Goal: Task Accomplishment & Management: Complete application form

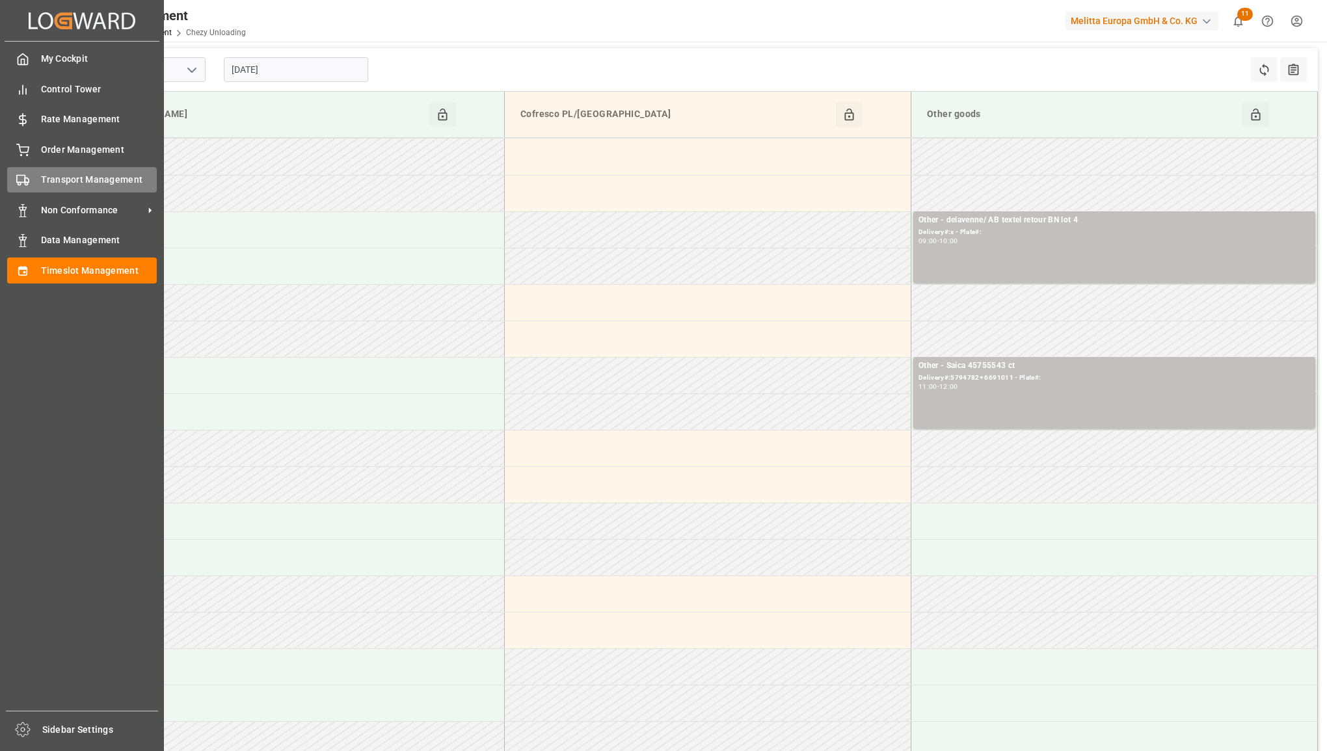
click at [50, 182] on span "Transport Management" at bounding box center [99, 180] width 116 height 14
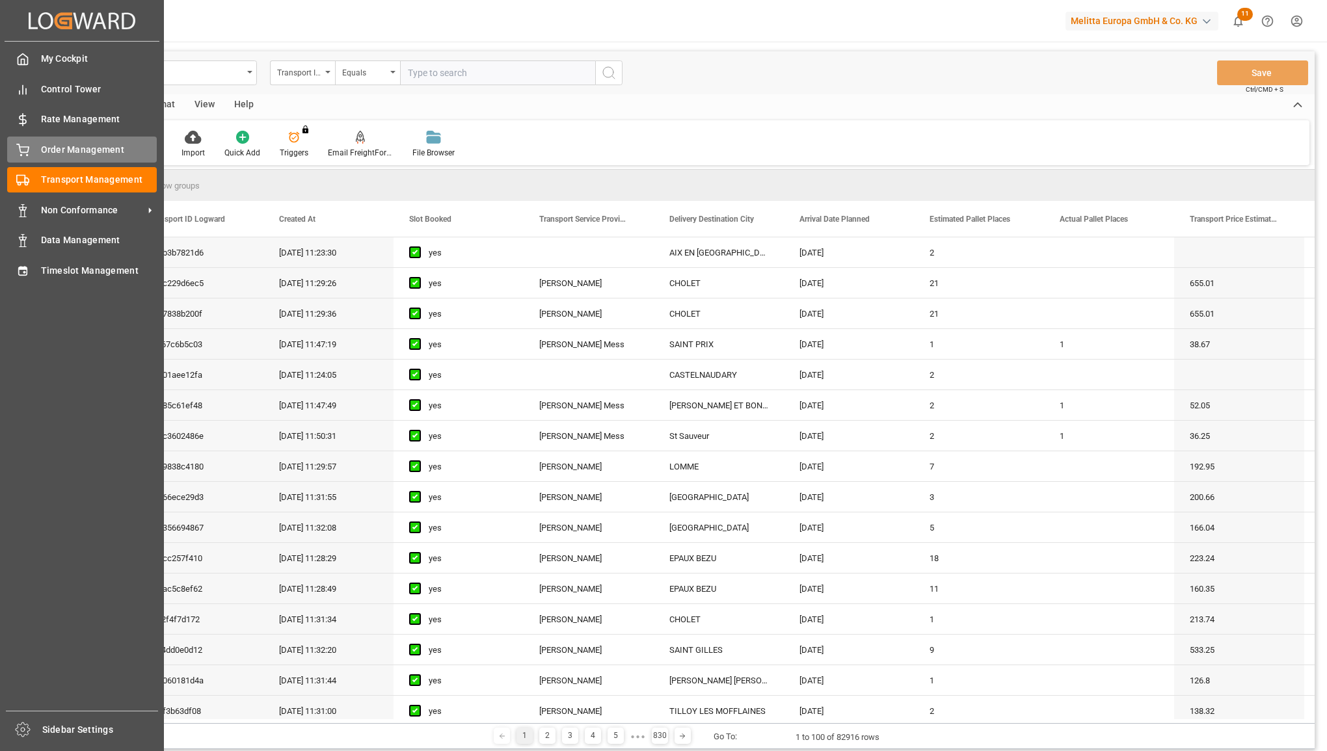
click at [36, 157] on div "Order Management Order Management" at bounding box center [82, 149] width 150 height 25
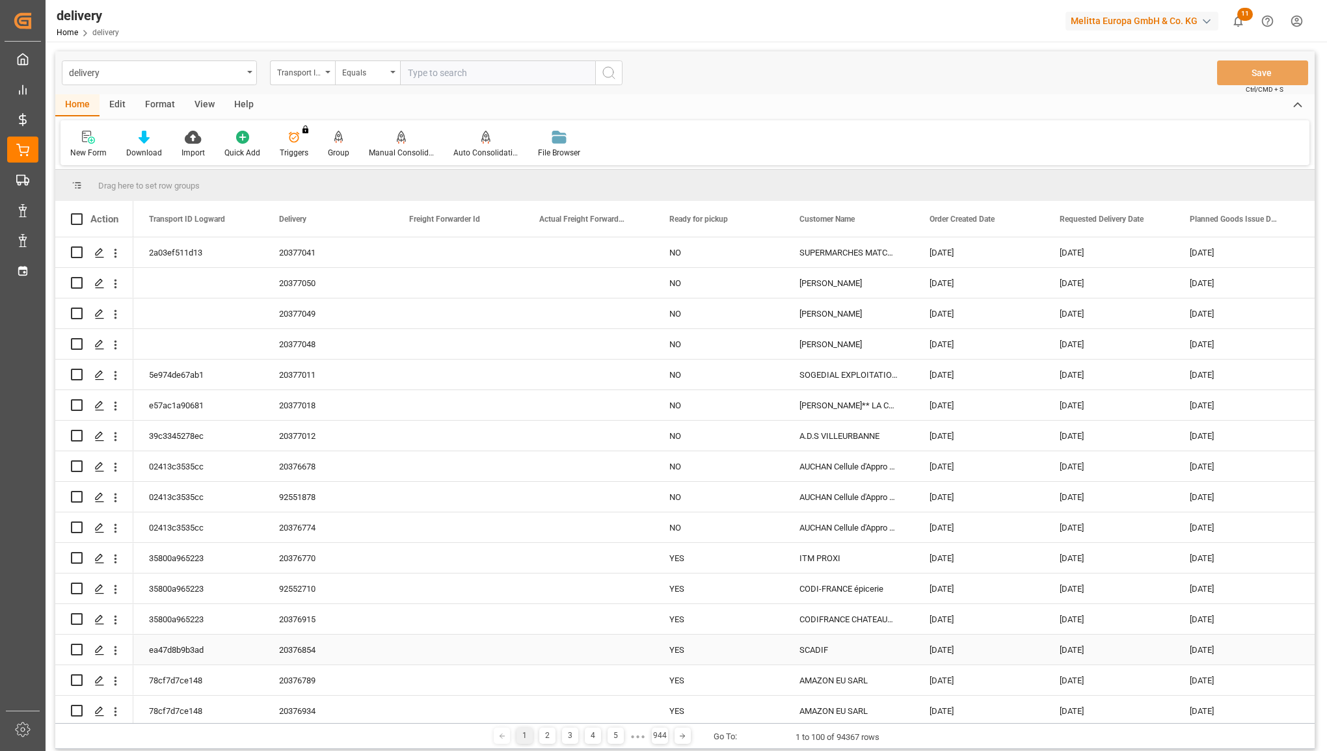
click at [909, 632] on div "CODIFRANCE CHATEAUNEUF" at bounding box center [849, 619] width 130 height 30
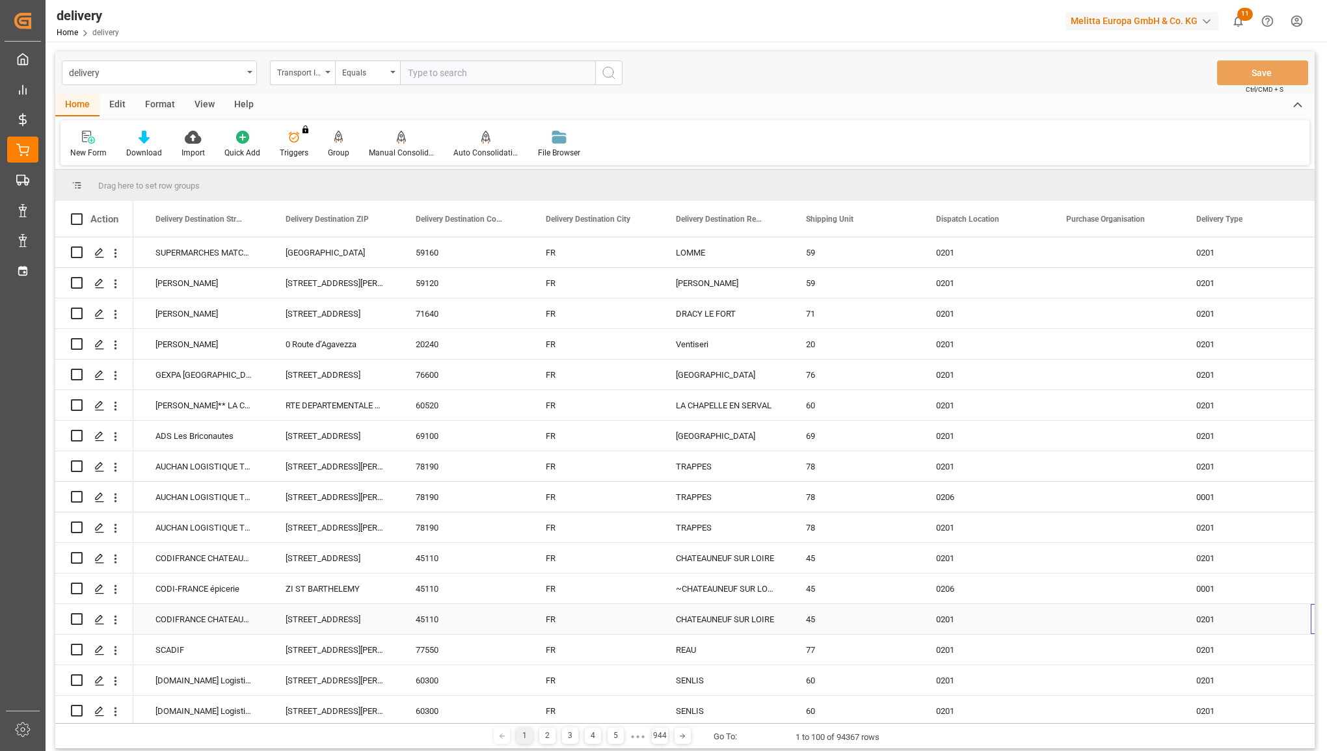
scroll to position [0, 1945]
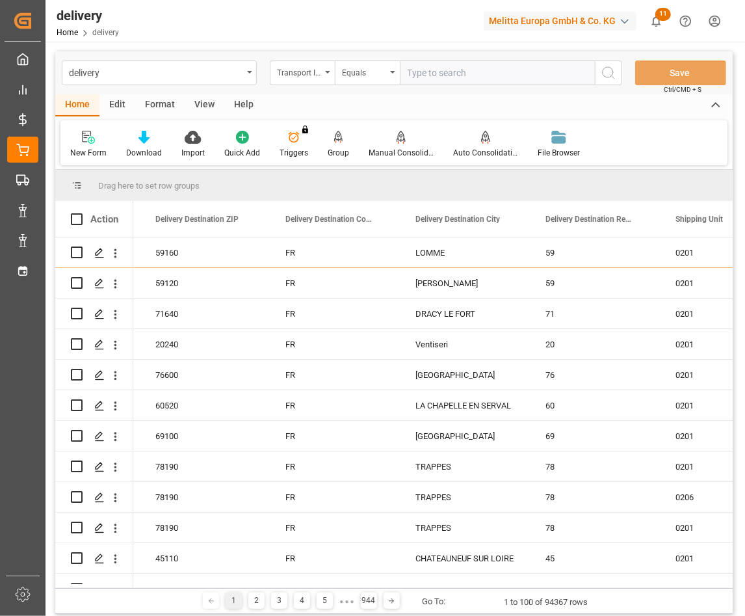
click at [211, 605] on icon at bounding box center [211, 601] width 8 height 8
click at [191, 256] on div "59160" at bounding box center [205, 252] width 130 height 30
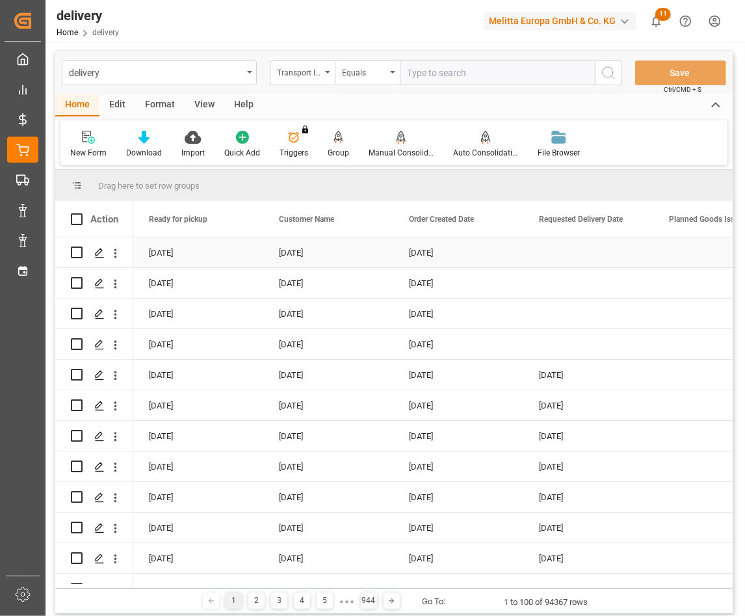
scroll to position [0, 0]
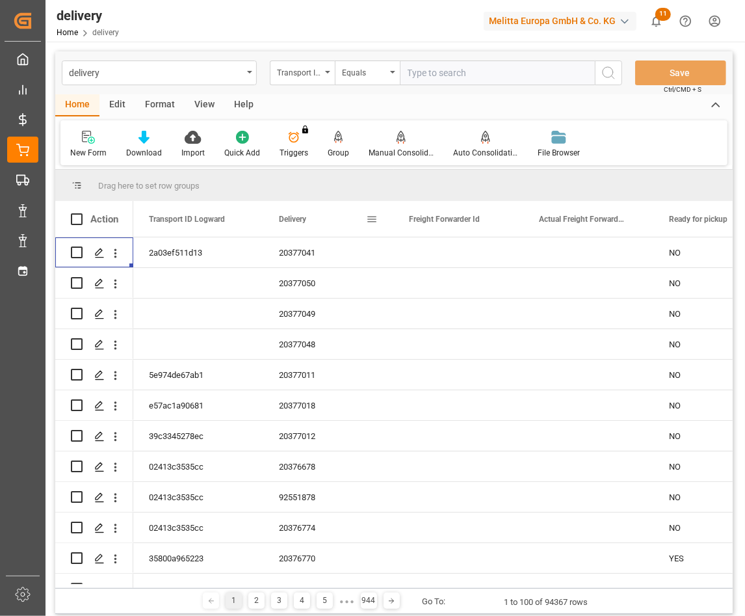
click at [306, 210] on div "Delivery" at bounding box center [322, 219] width 87 height 36
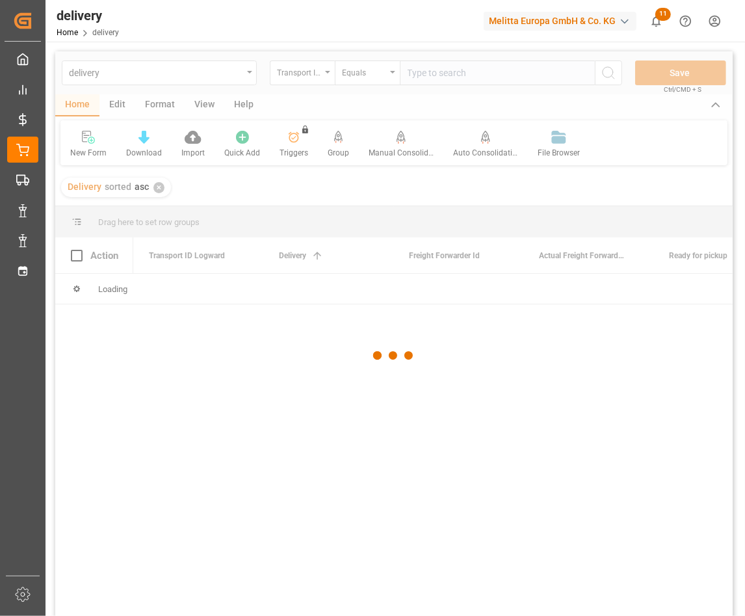
click at [319, 254] on div at bounding box center [394, 355] width 678 height 608
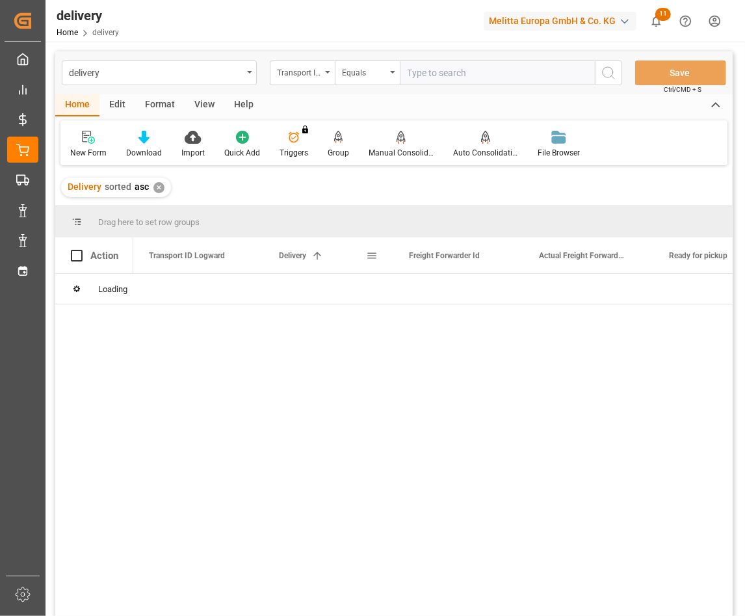
click at [369, 252] on span at bounding box center [372, 256] width 12 height 12
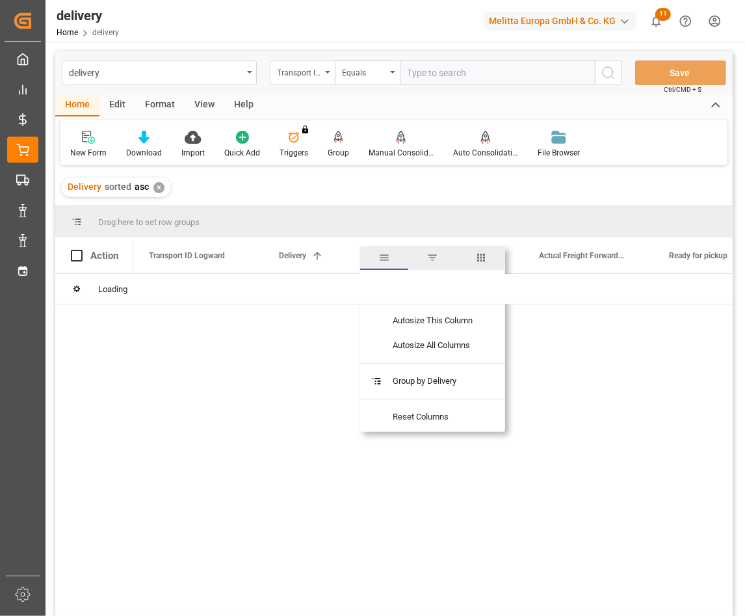
click at [438, 255] on span "filter" at bounding box center [433, 258] width 12 height 12
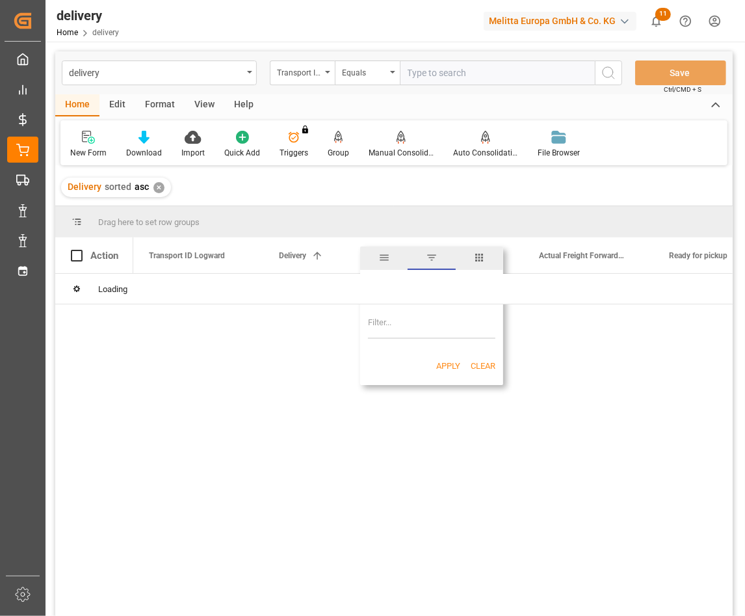
click at [421, 330] on input "Filter Value" at bounding box center [431, 326] width 127 height 26
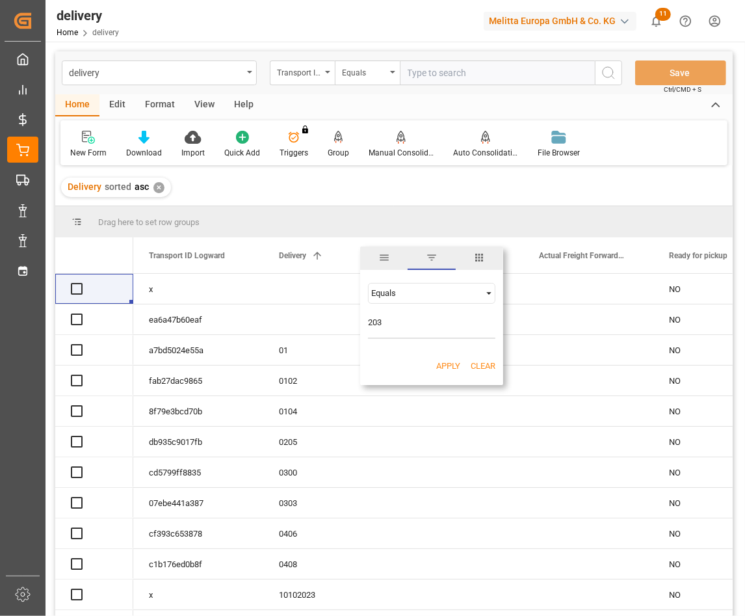
type input "203"
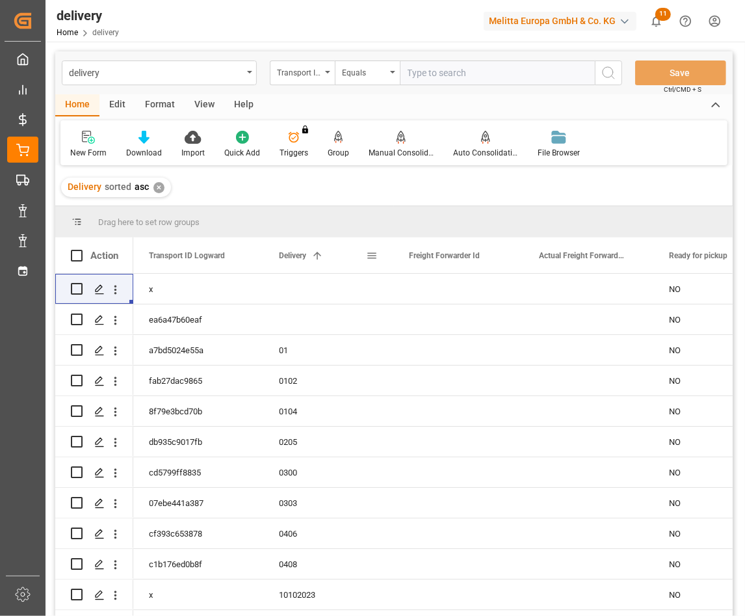
click at [366, 254] on span at bounding box center [372, 256] width 12 height 12
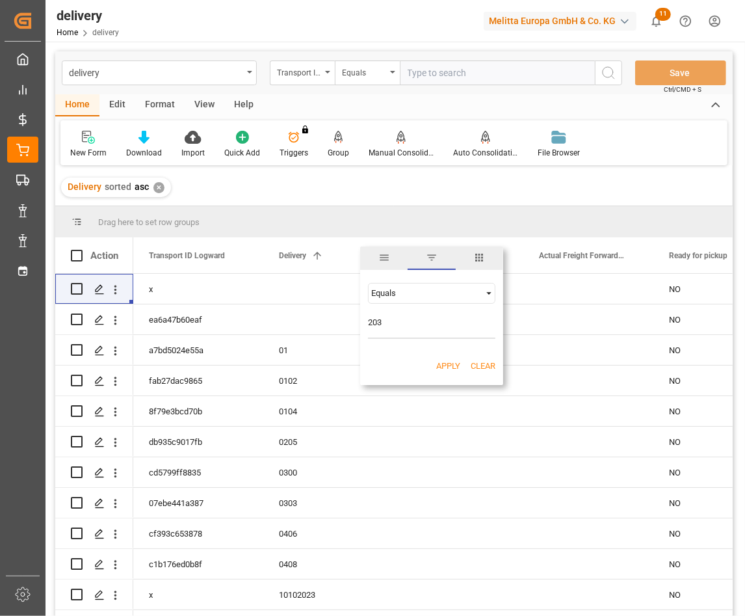
click at [392, 317] on input "203" at bounding box center [431, 326] width 127 height 26
type input "20372899"
click at [449, 362] on button "Apply" at bounding box center [448, 366] width 24 height 13
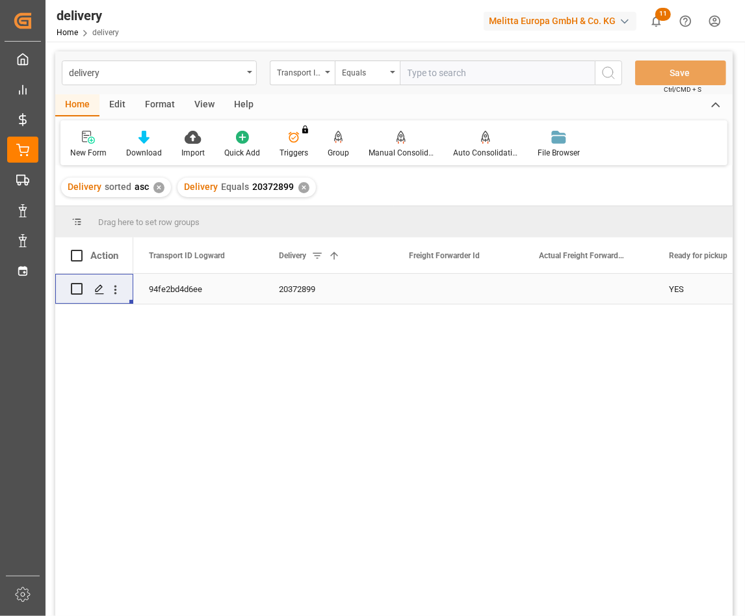
click at [249, 290] on div "94fe2bd4d6ee" at bounding box center [198, 289] width 130 height 30
click at [377, 258] on span at bounding box center [372, 256] width 12 height 12
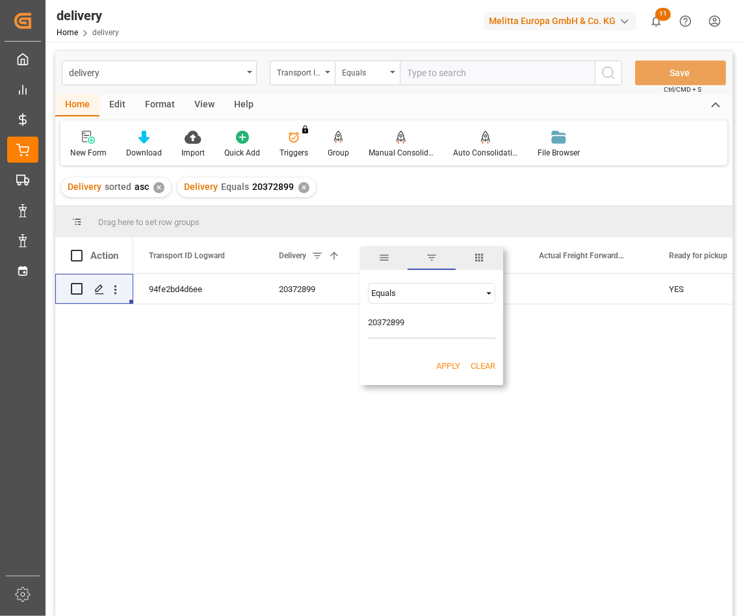
click at [411, 323] on input "20372899" at bounding box center [431, 326] width 127 height 26
type input "20372896"
click at [447, 371] on button "Apply" at bounding box center [448, 366] width 24 height 13
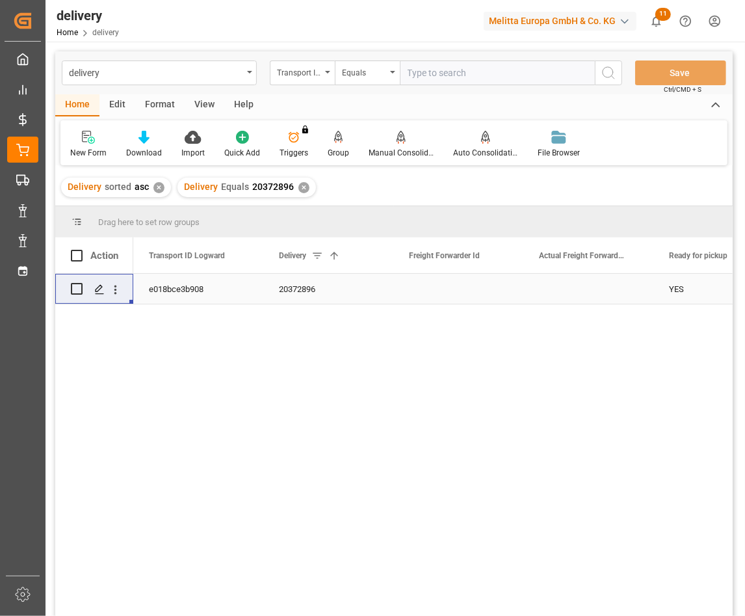
click at [260, 286] on div "e018bce3b908" at bounding box center [198, 289] width 130 height 30
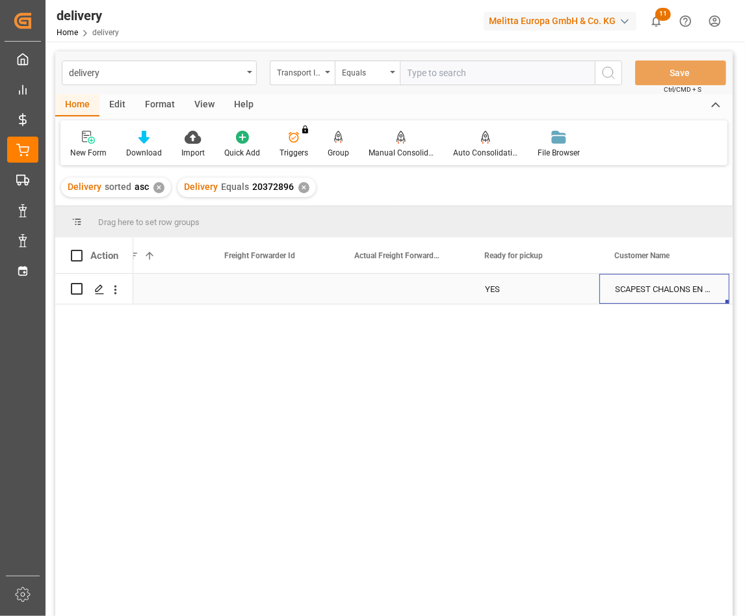
scroll to position [0, 314]
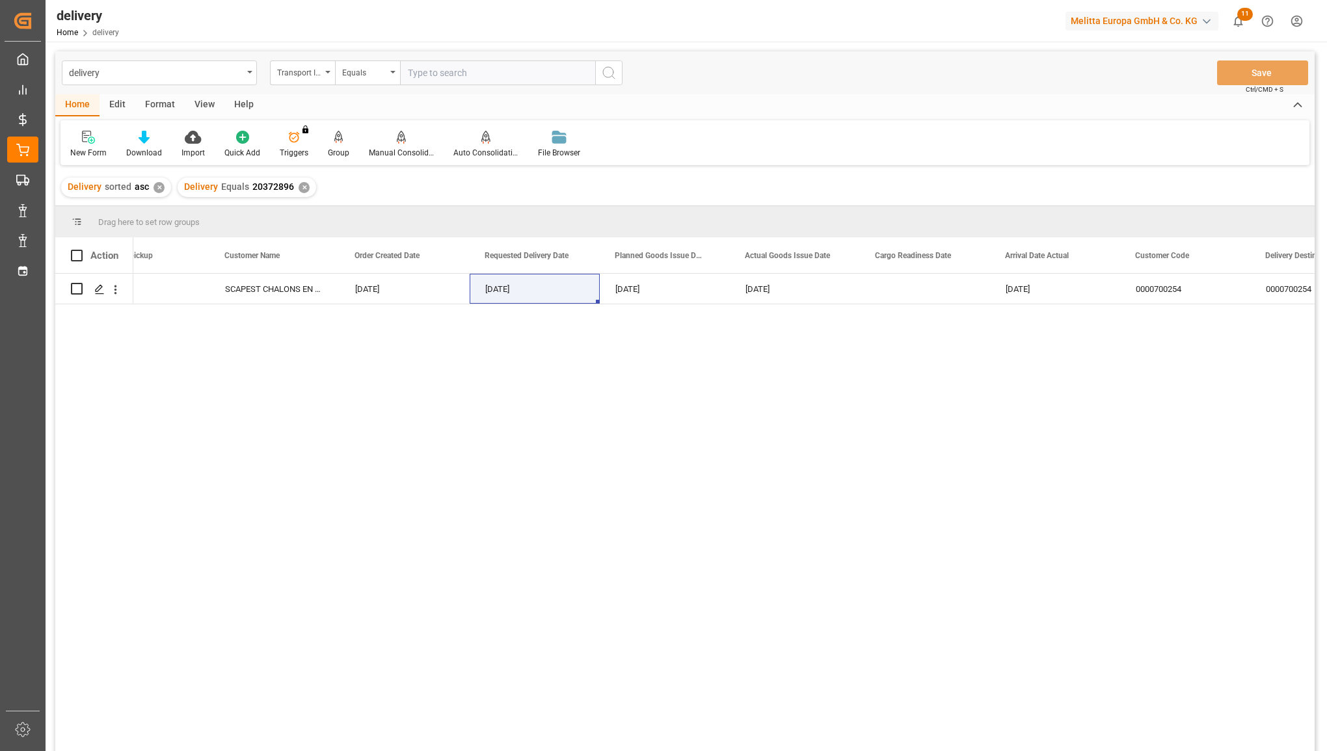
click at [299, 182] on div "✕" at bounding box center [304, 187] width 11 height 11
click at [583, 255] on div "Requested Delivery Date" at bounding box center [534, 255] width 130 height 36
click at [574, 254] on span at bounding box center [578, 256] width 12 height 12
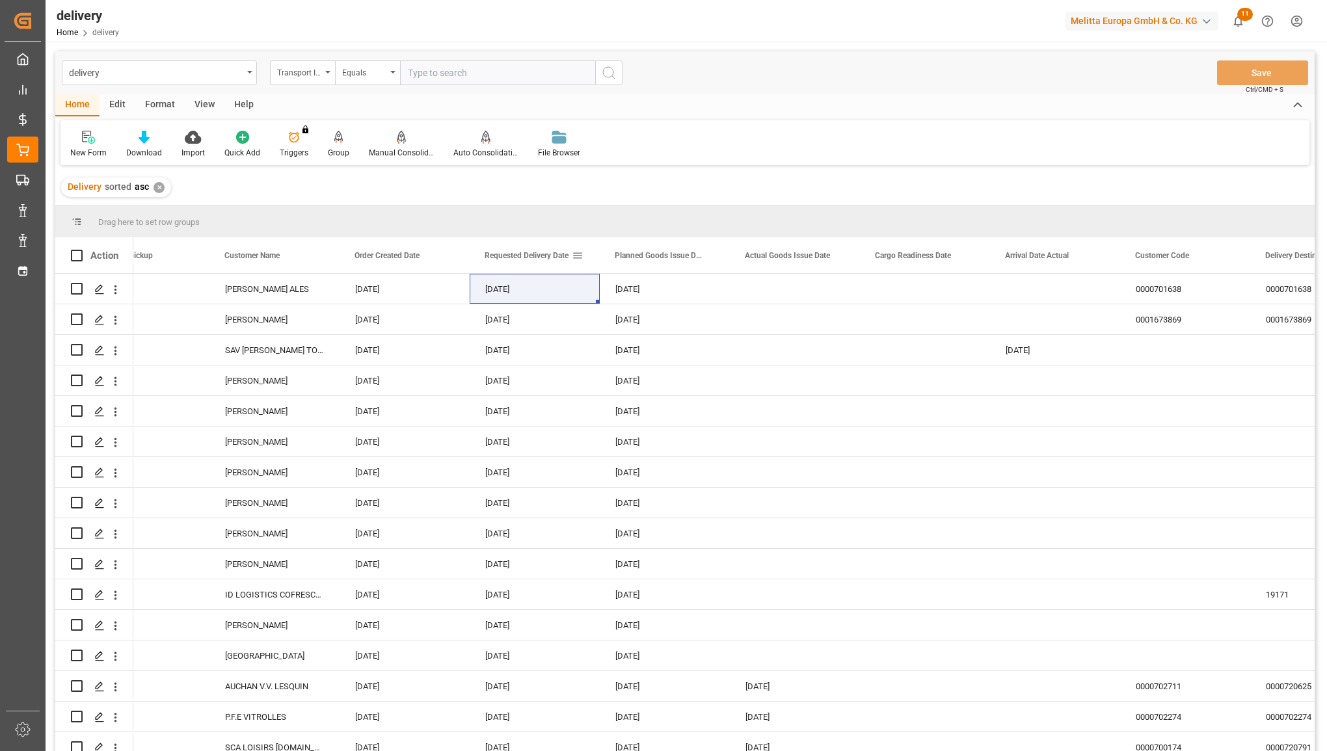
click at [577, 254] on span at bounding box center [578, 256] width 12 height 12
click at [607, 287] on div "Equals" at bounding box center [637, 293] width 127 height 21
click at [593, 371] on span "In range" at bounding box center [591, 376] width 30 height 10
click at [612, 320] on input "date" at bounding box center [637, 326] width 127 height 26
click at [691, 319] on input "date" at bounding box center [637, 326] width 127 height 26
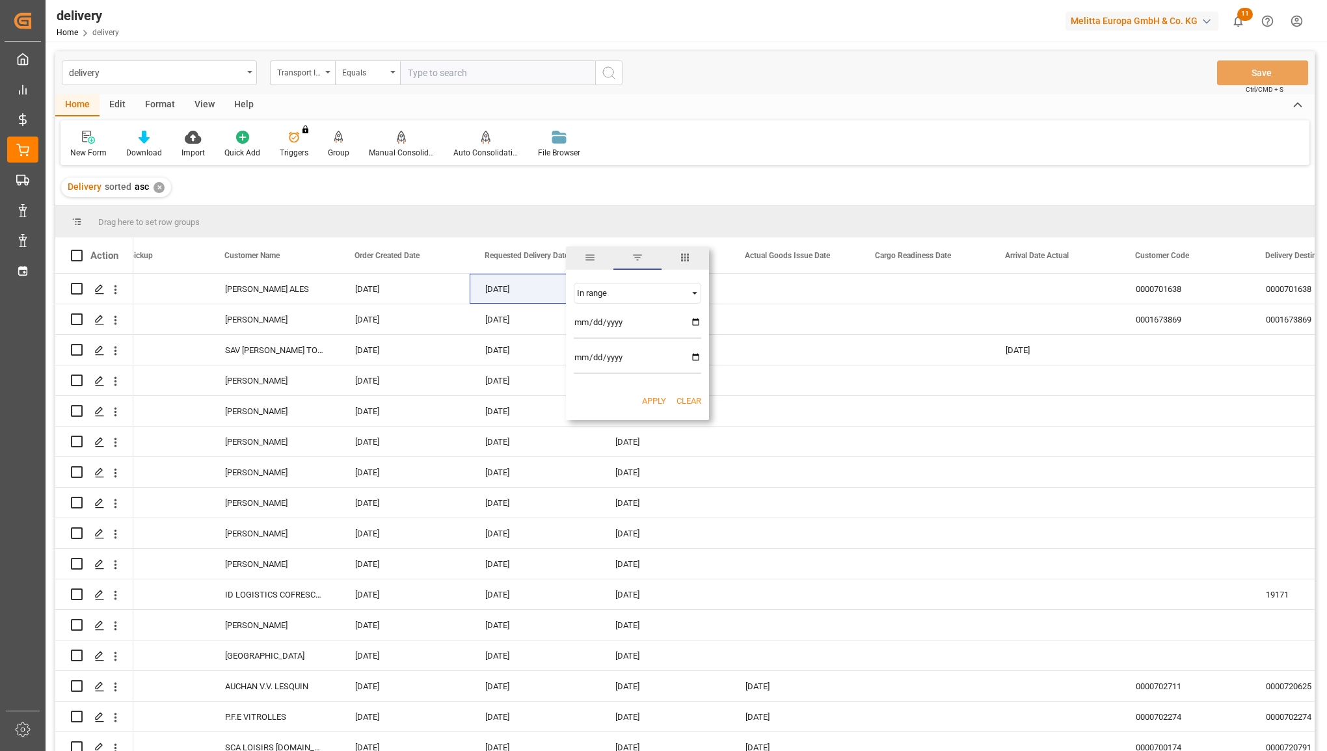
type input "2025-07-01"
click at [688, 356] on input "date" at bounding box center [637, 361] width 127 height 26
click at [694, 356] on input "date" at bounding box center [637, 361] width 127 height 26
type input "2025-08-04"
click at [646, 397] on button "Apply" at bounding box center [654, 401] width 24 height 13
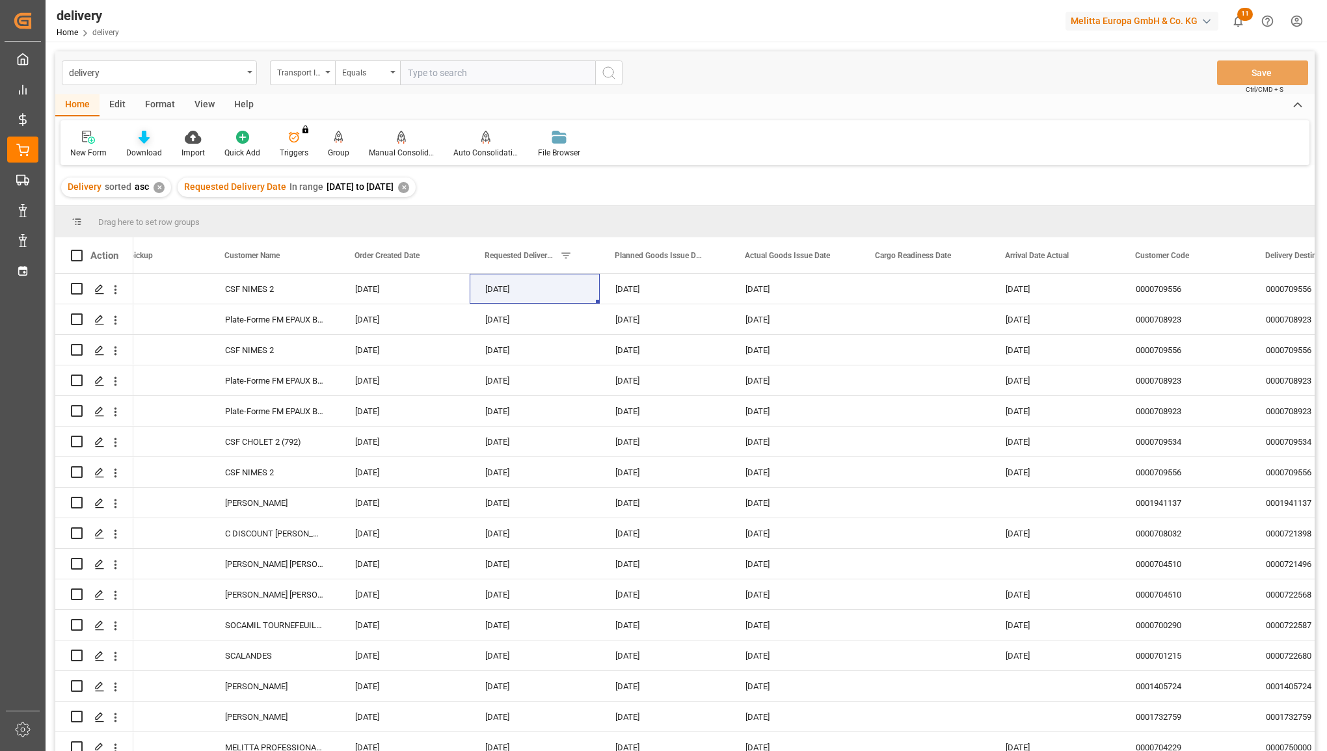
click at [148, 147] on div "Download" at bounding box center [144, 153] width 36 height 12
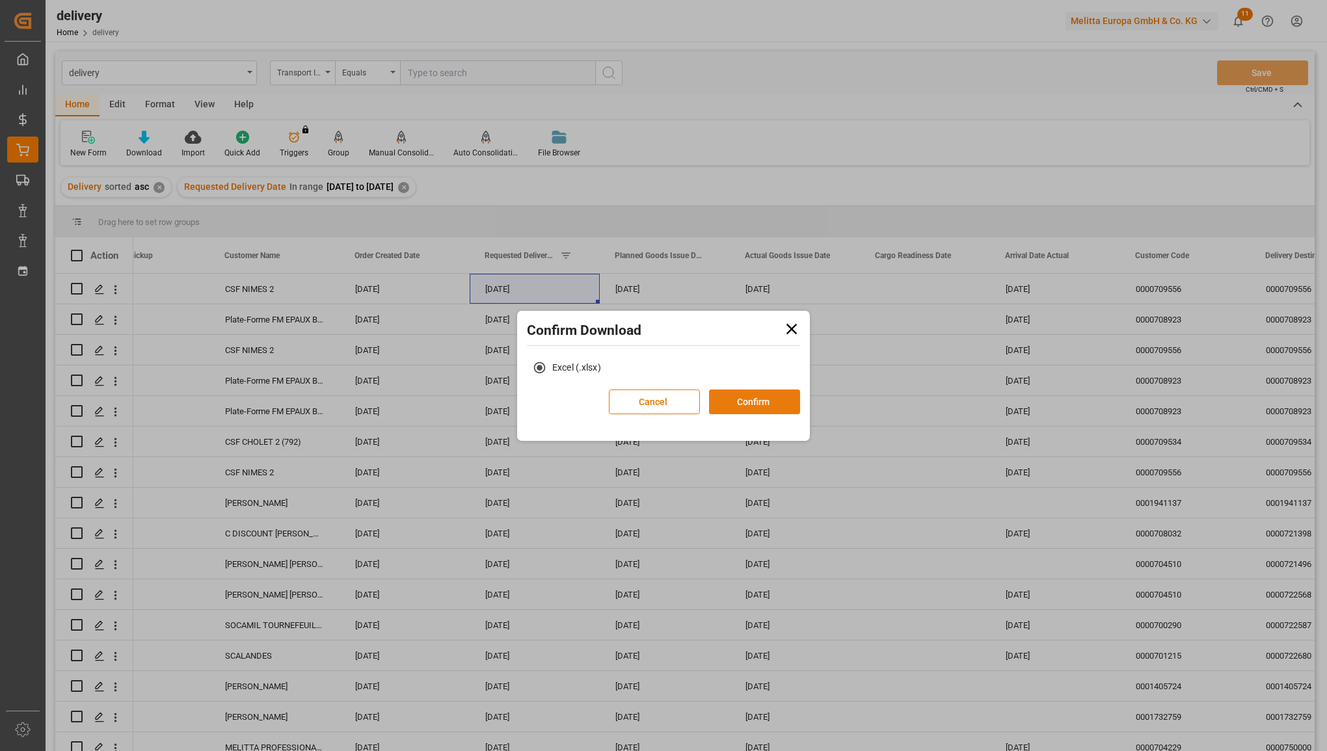
click at [738, 407] on button "Confirm" at bounding box center [754, 402] width 91 height 25
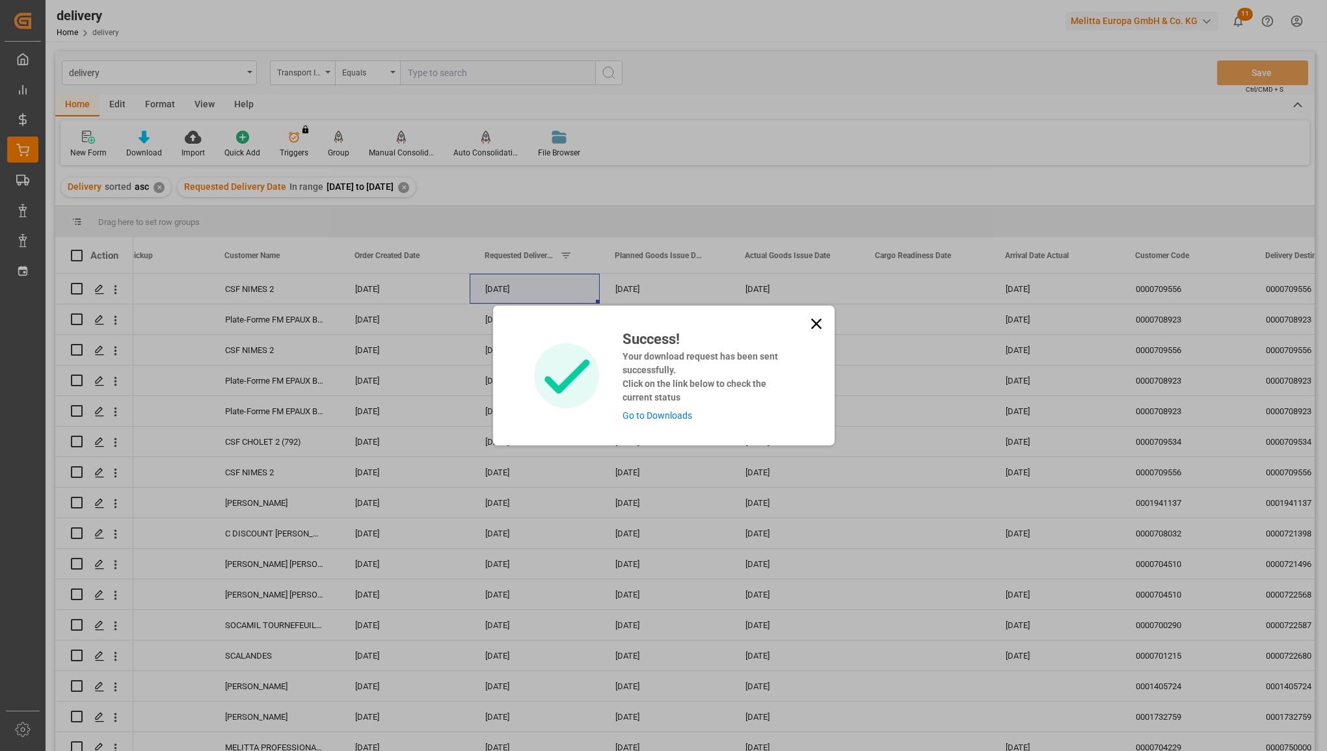
click at [636, 410] on link "Go to Downloads" at bounding box center [657, 415] width 70 height 10
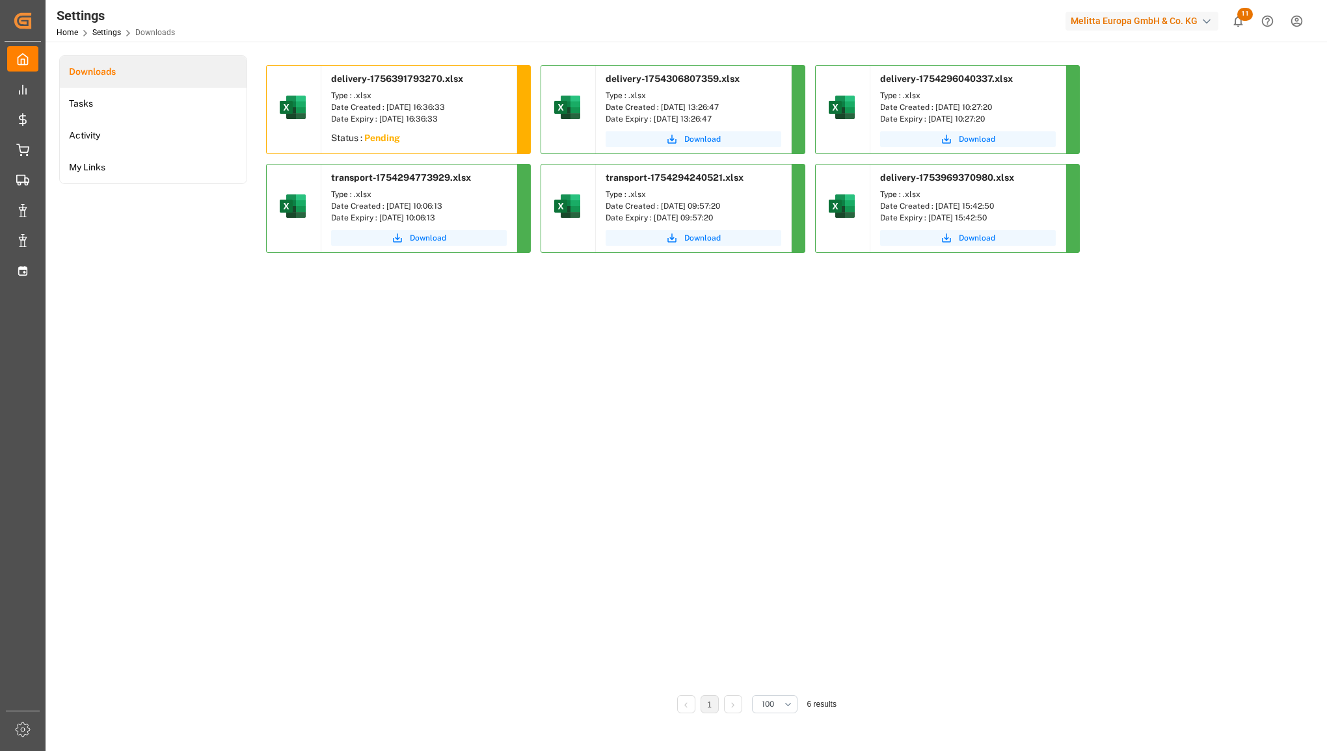
click at [386, 135] on sapn "Pending" at bounding box center [382, 138] width 36 height 10
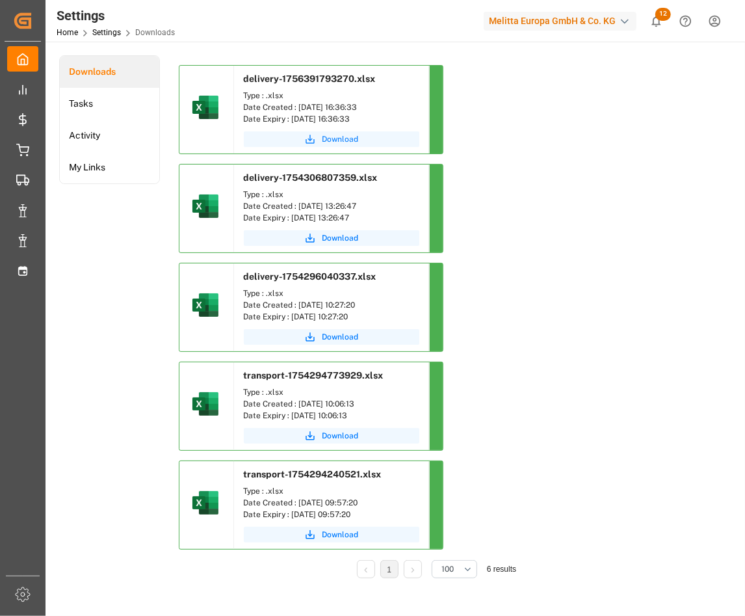
click at [339, 138] on span "Download" at bounding box center [341, 139] width 36 height 12
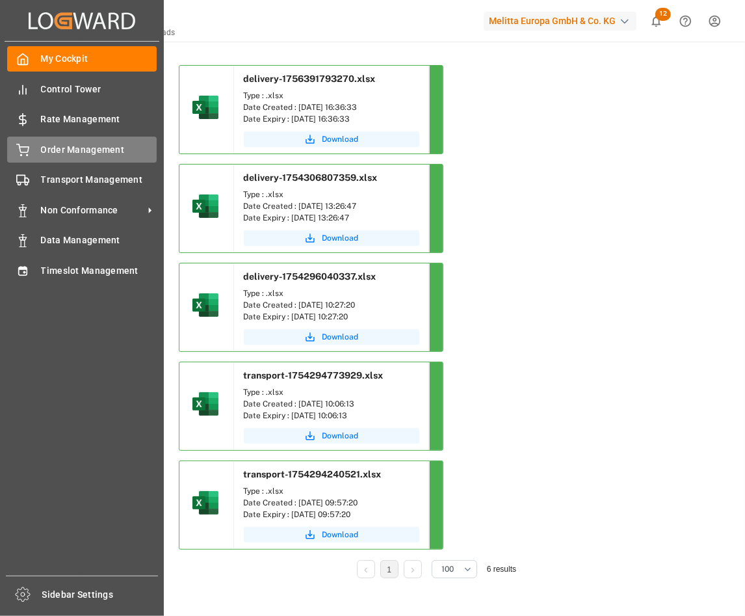
click at [46, 148] on span "Order Management" at bounding box center [99, 150] width 116 height 14
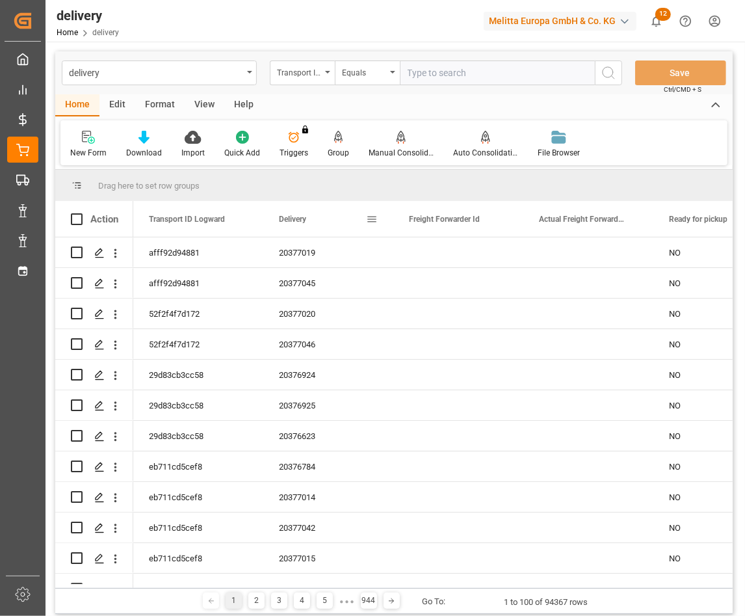
click at [375, 220] on span at bounding box center [372, 219] width 12 height 12
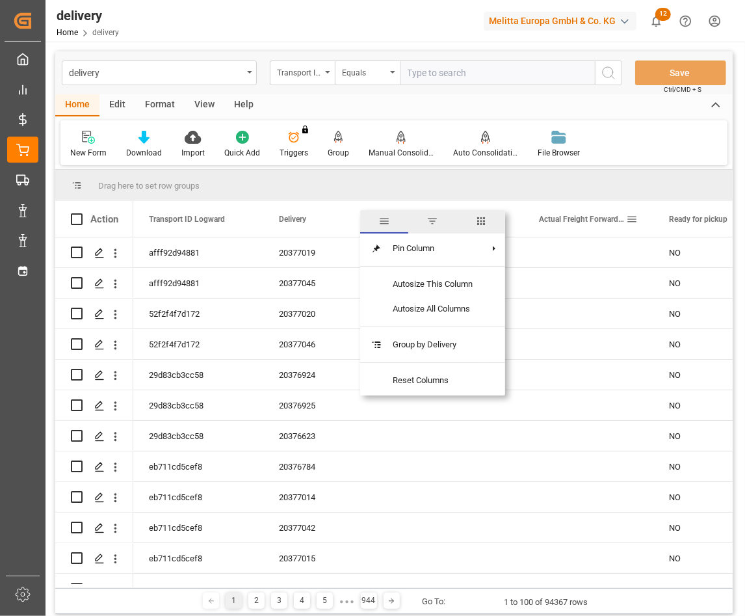
click at [638, 216] on div "Actual Freight Forwarder Id" at bounding box center [589, 219] width 130 height 36
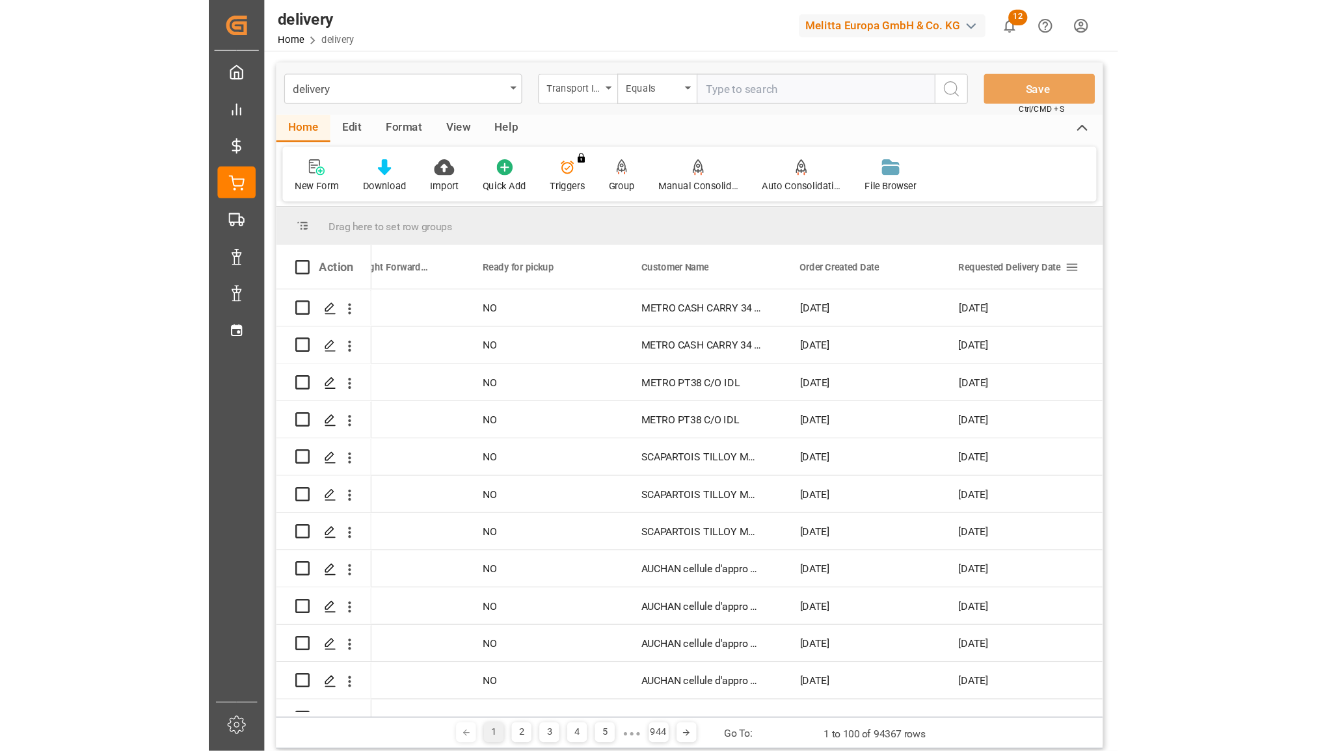
scroll to position [0, 574]
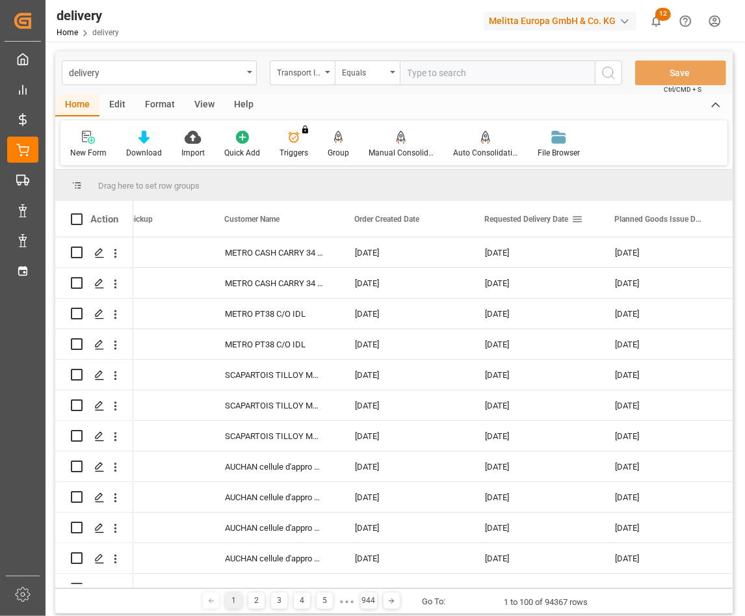
click at [583, 222] on div "Requested Delivery Date" at bounding box center [534, 219] width 130 height 36
click at [578, 219] on span at bounding box center [578, 219] width 12 height 12
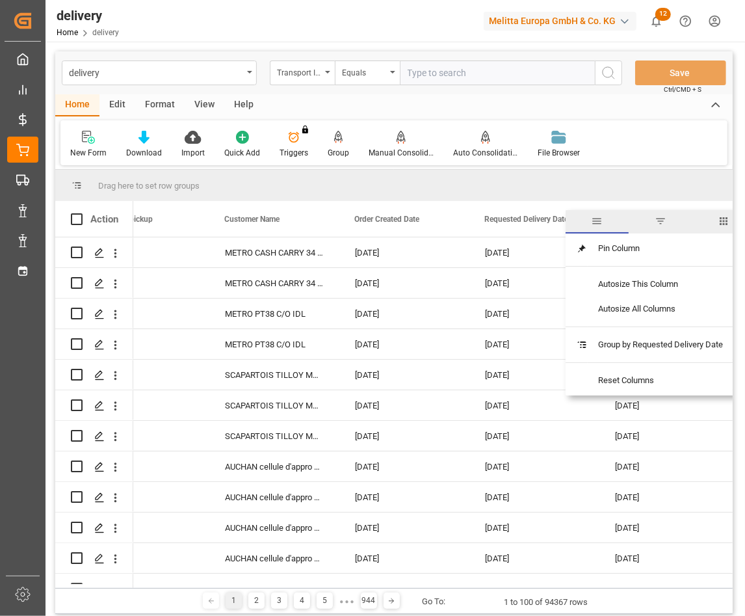
click at [663, 225] on span "filter" at bounding box center [661, 221] width 12 height 12
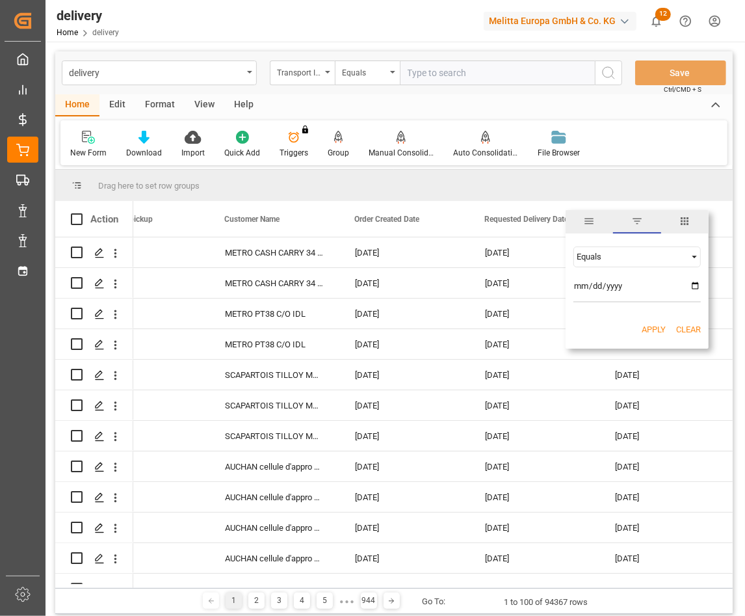
click at [615, 257] on div "Equals" at bounding box center [631, 257] width 109 height 10
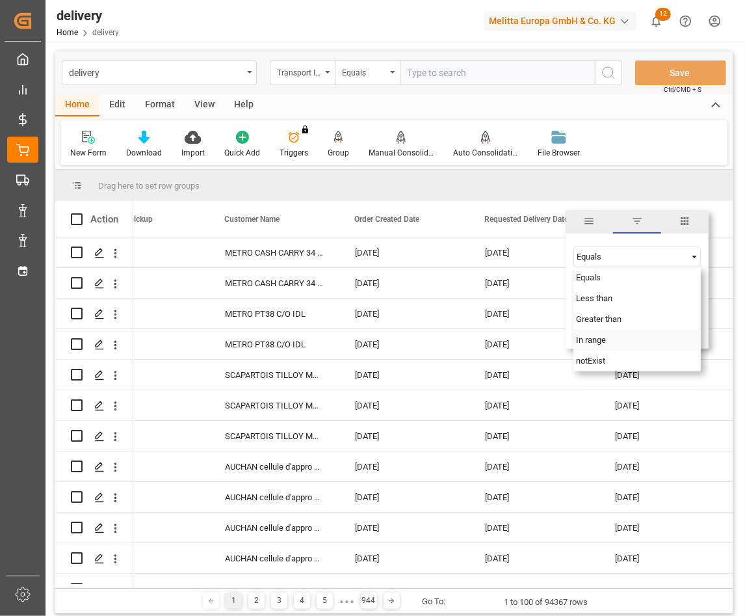
click at [599, 332] on div "In range" at bounding box center [637, 340] width 127 height 21
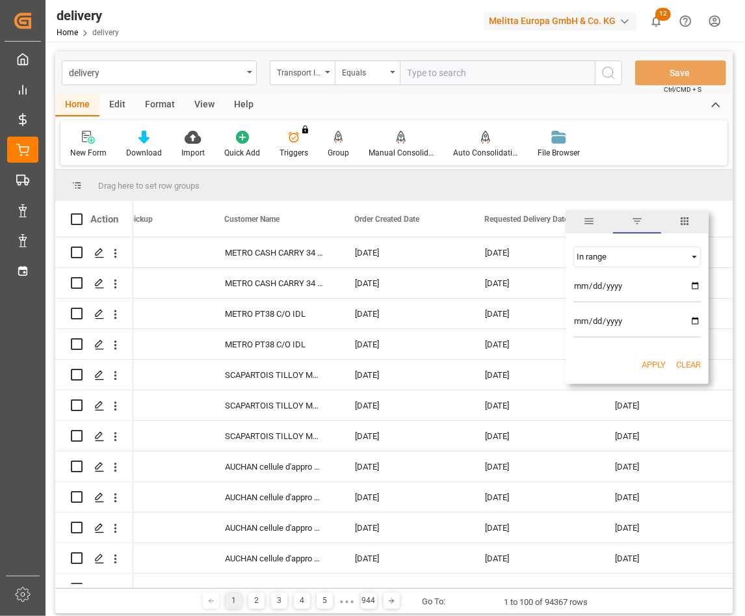
click at [611, 280] on input "date" at bounding box center [637, 289] width 127 height 26
click at [691, 284] on input "date" at bounding box center [637, 289] width 127 height 26
type input "2025-08-01"
click at [645, 322] on input "date" at bounding box center [637, 325] width 127 height 26
click at [693, 319] on input "date" at bounding box center [637, 325] width 127 height 26
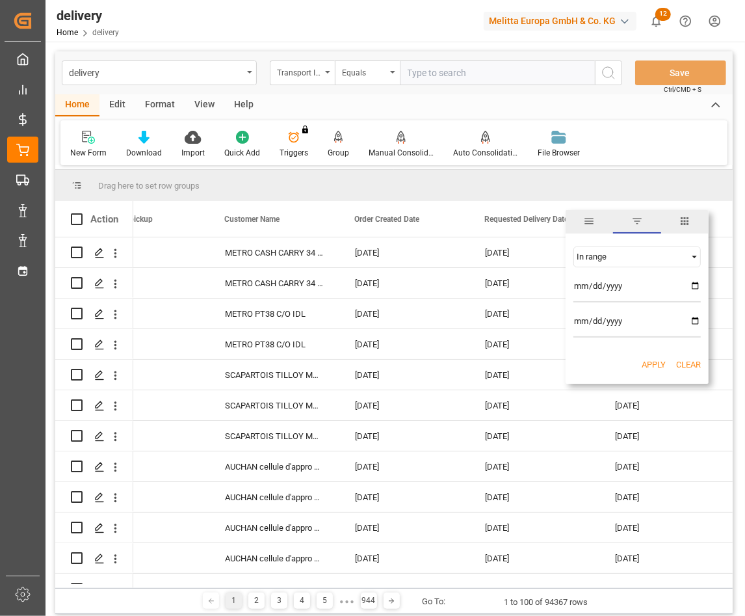
type input "2025-08-15"
click at [651, 362] on button "Apply" at bounding box center [654, 364] width 24 height 13
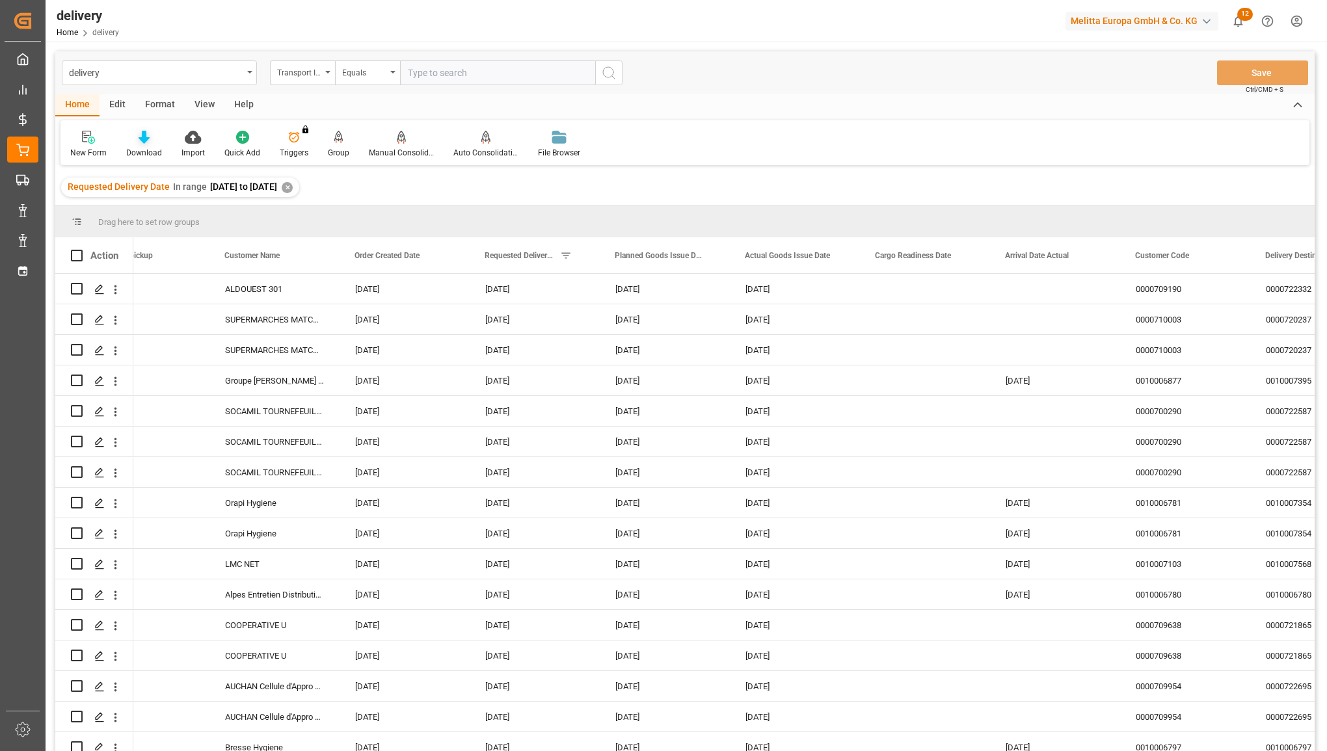
click at [143, 148] on div "Download" at bounding box center [144, 153] width 36 height 12
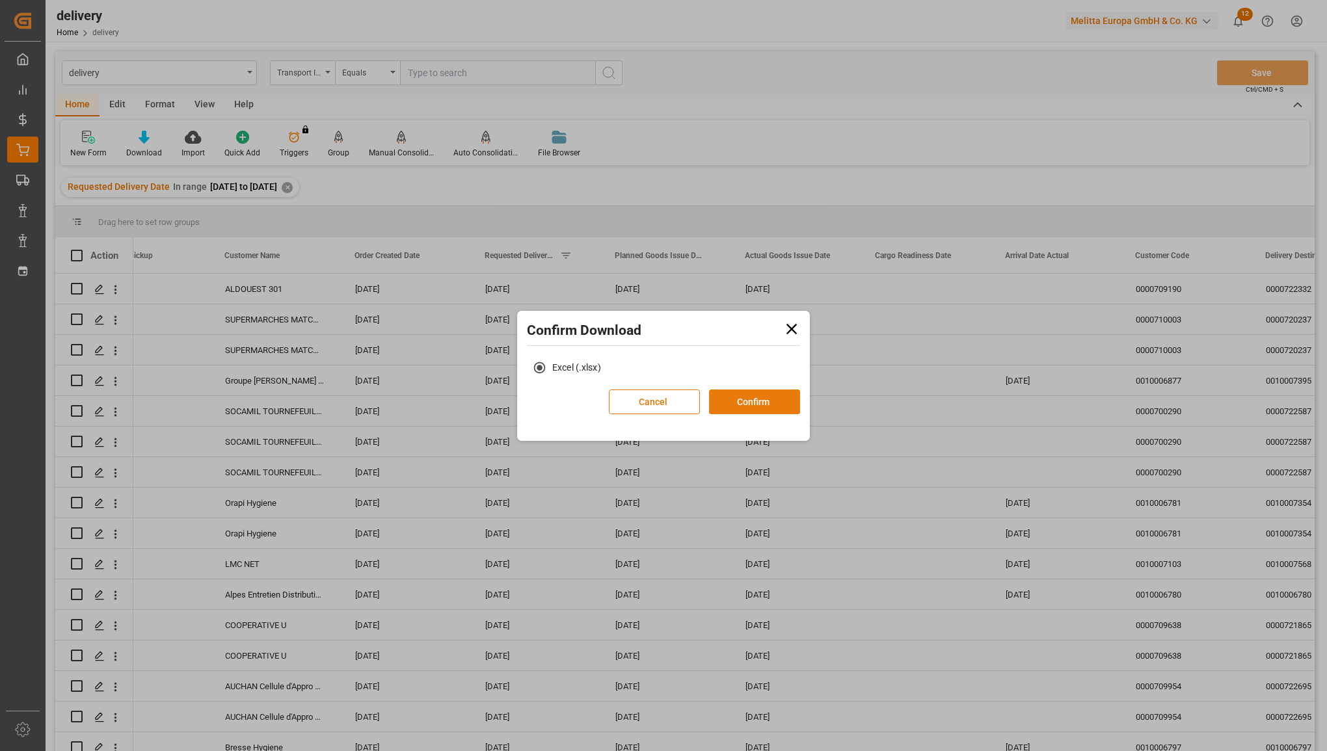
click at [742, 393] on button "Confirm" at bounding box center [754, 402] width 91 height 25
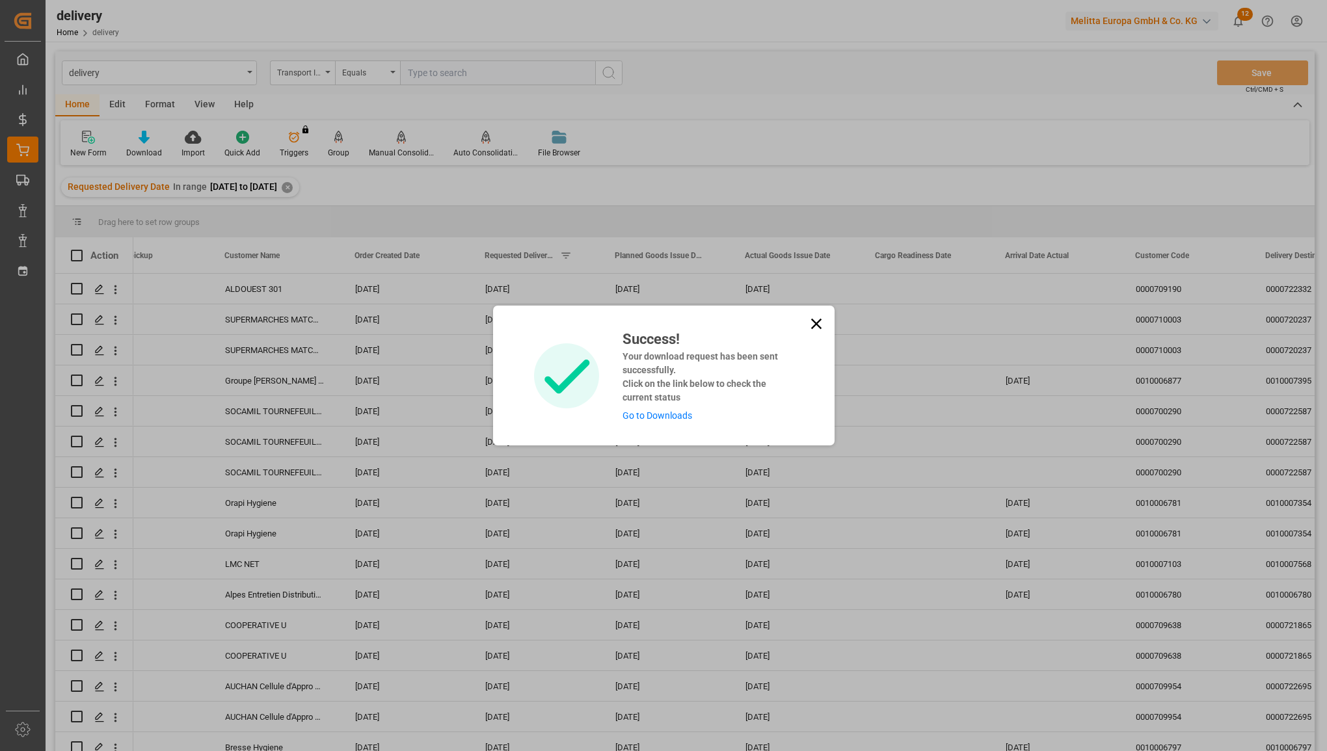
click at [655, 414] on link "Go to Downloads" at bounding box center [657, 415] width 70 height 10
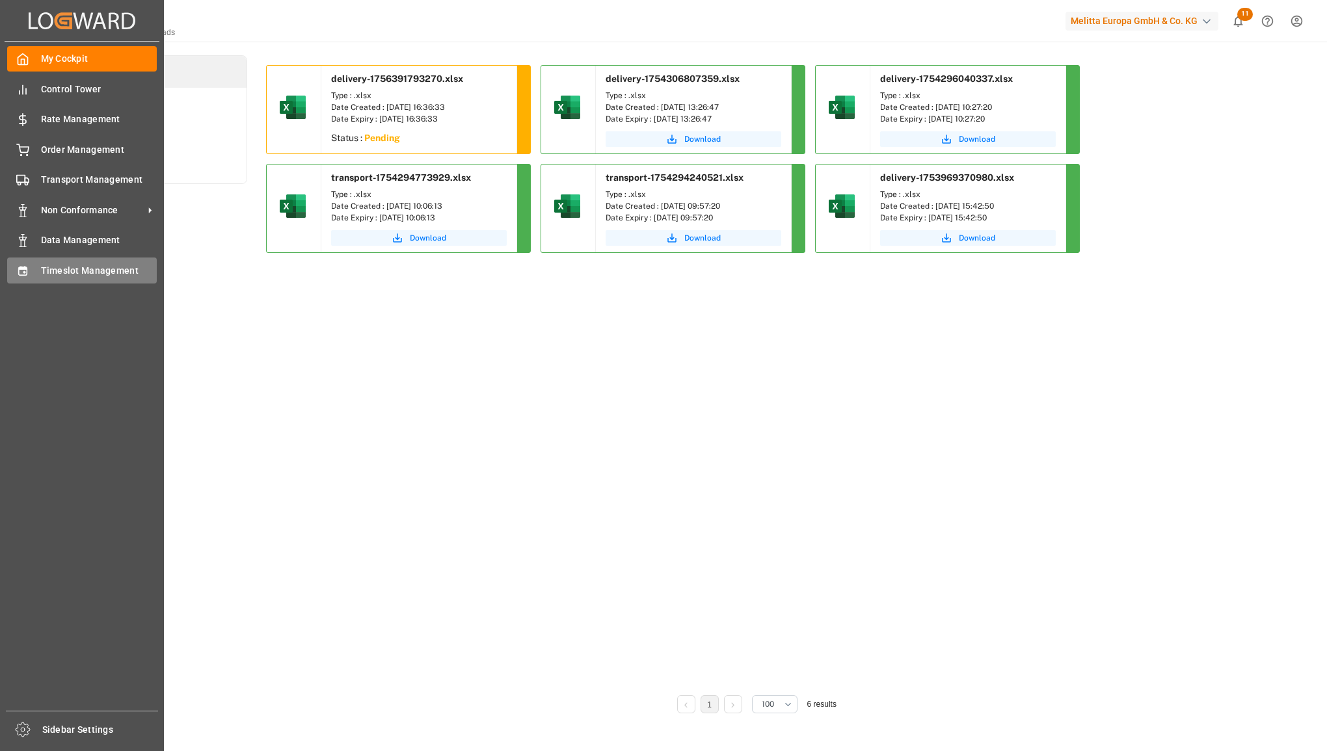
click at [23, 273] on icon at bounding box center [22, 271] width 13 height 13
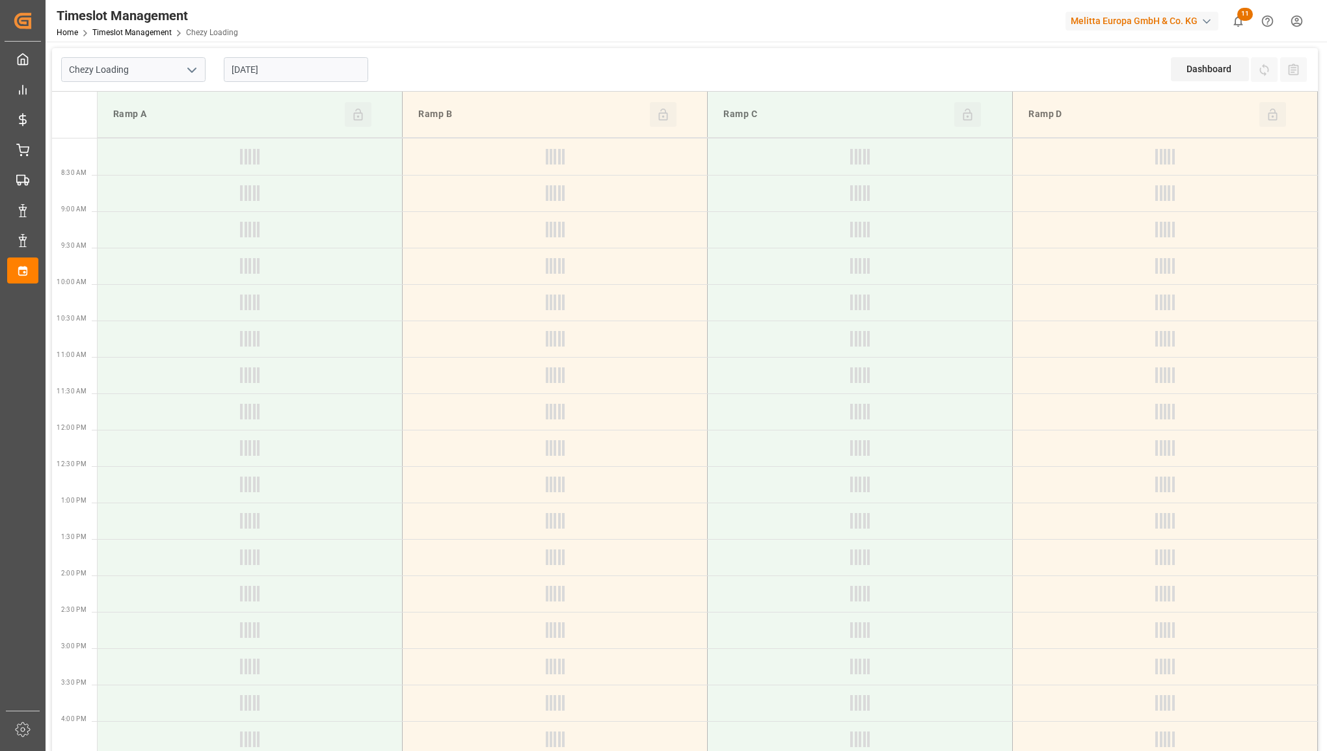
click at [193, 75] on icon "open menu" at bounding box center [192, 70] width 16 height 16
click at [174, 115] on div "Chezy Unloading" at bounding box center [133, 127] width 143 height 29
type input "Chezy Unloading"
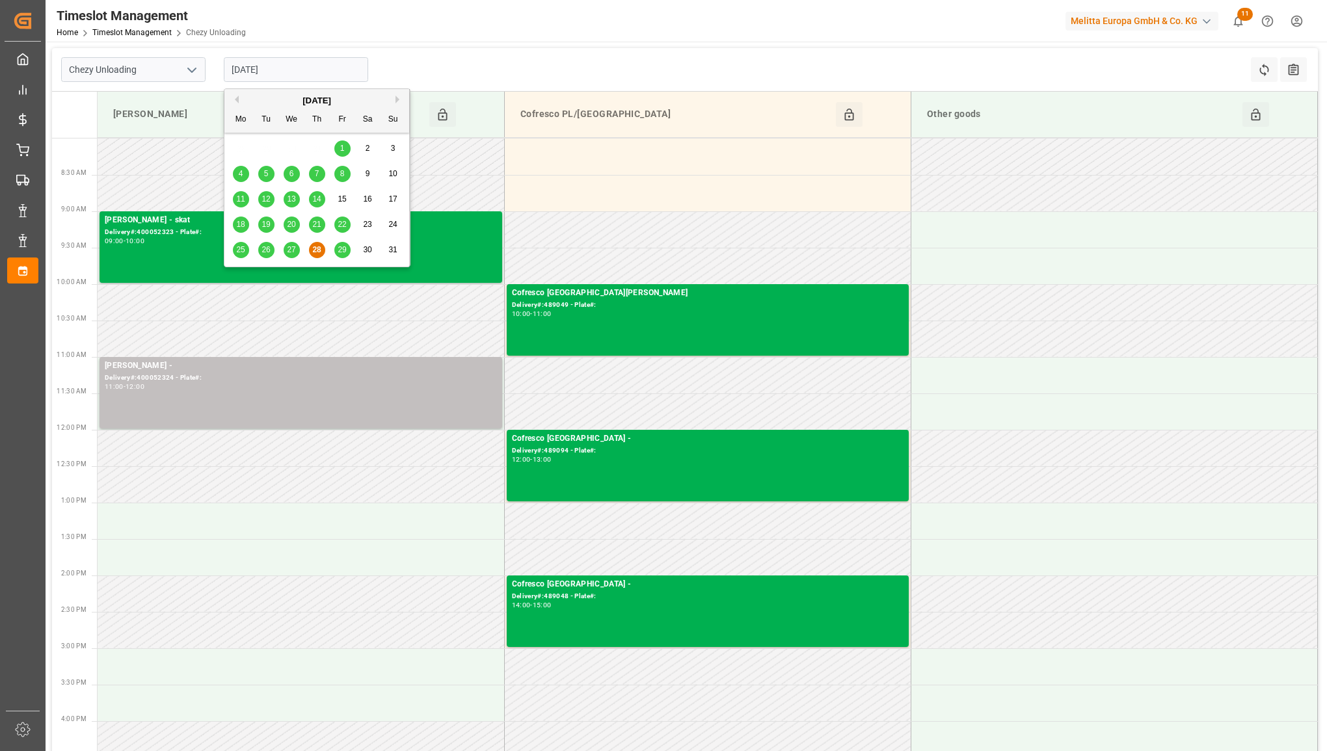
click at [306, 77] on input "28-08-2025" at bounding box center [296, 69] width 144 height 25
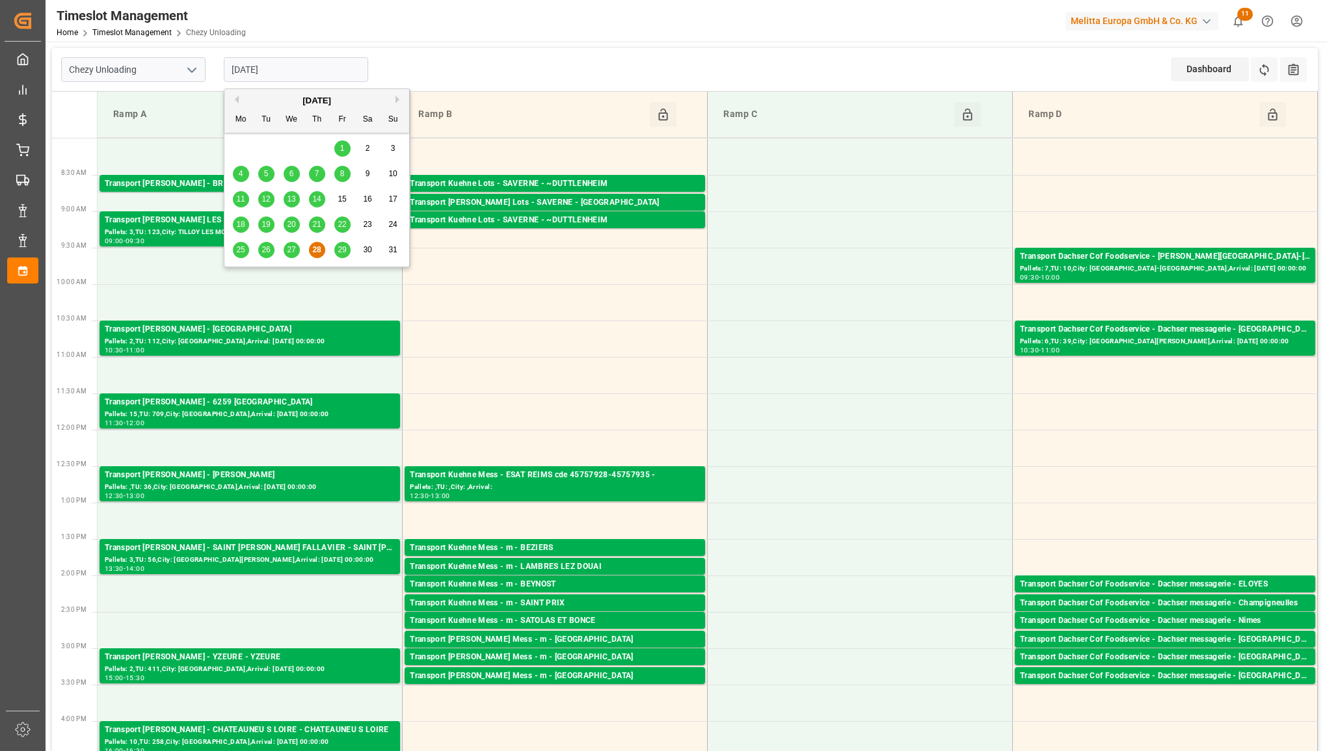
click at [395, 96] on button "Next Month" at bounding box center [399, 100] width 8 height 8
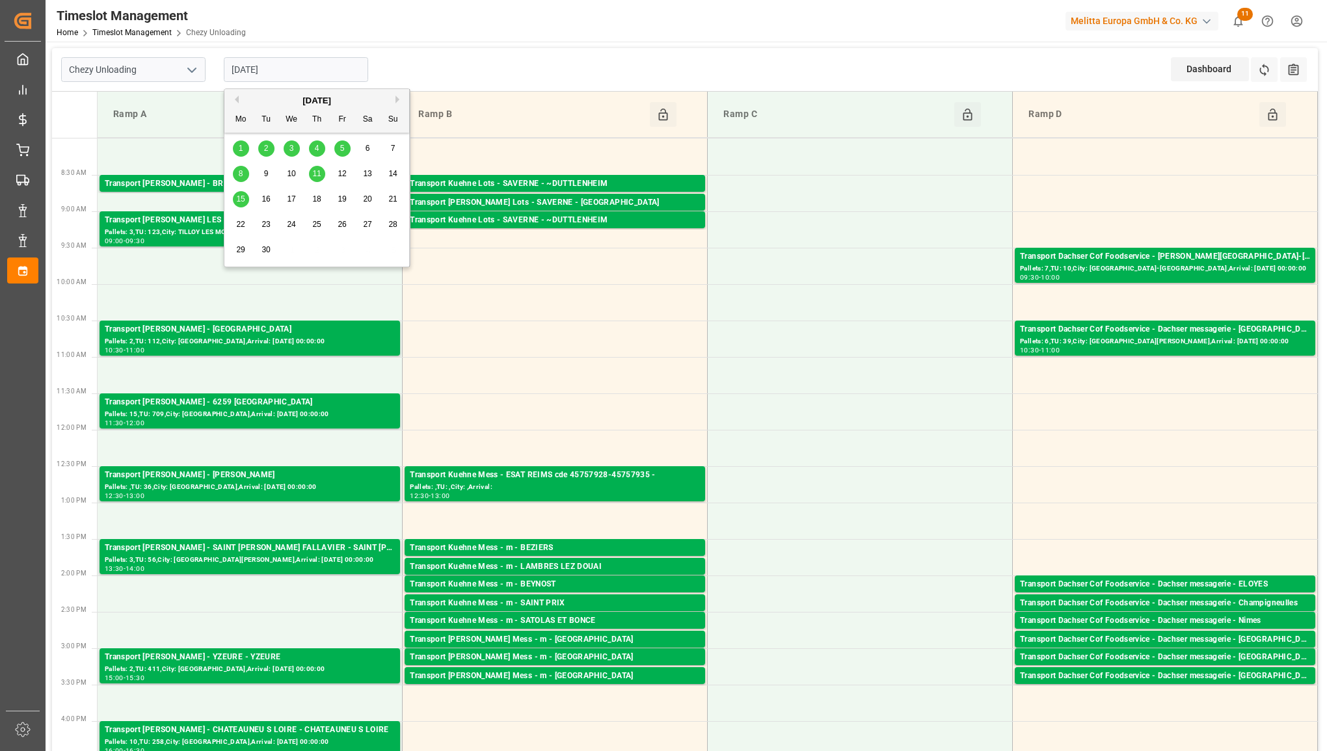
click at [264, 174] on span "9" at bounding box center [266, 173] width 5 height 9
type input "09-09-2025"
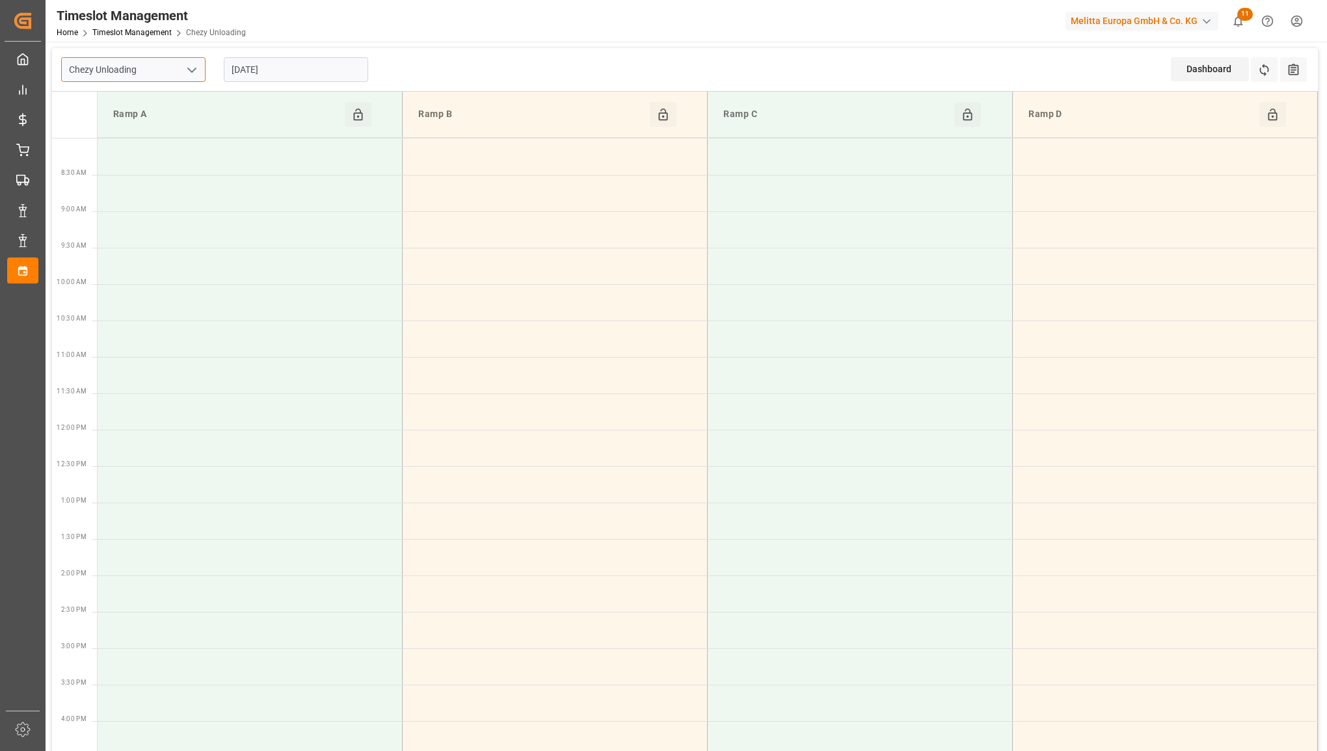
click at [157, 66] on input "Chezy Unloading" at bounding box center [133, 69] width 144 height 25
click at [196, 75] on icon "open menu" at bounding box center [192, 70] width 16 height 16
click at [170, 96] on div "Chezy Loading" at bounding box center [133, 98] width 143 height 29
click at [193, 73] on icon "open menu" at bounding box center [192, 70] width 16 height 16
click at [155, 117] on div "Chezy Unloading" at bounding box center [133, 127] width 143 height 29
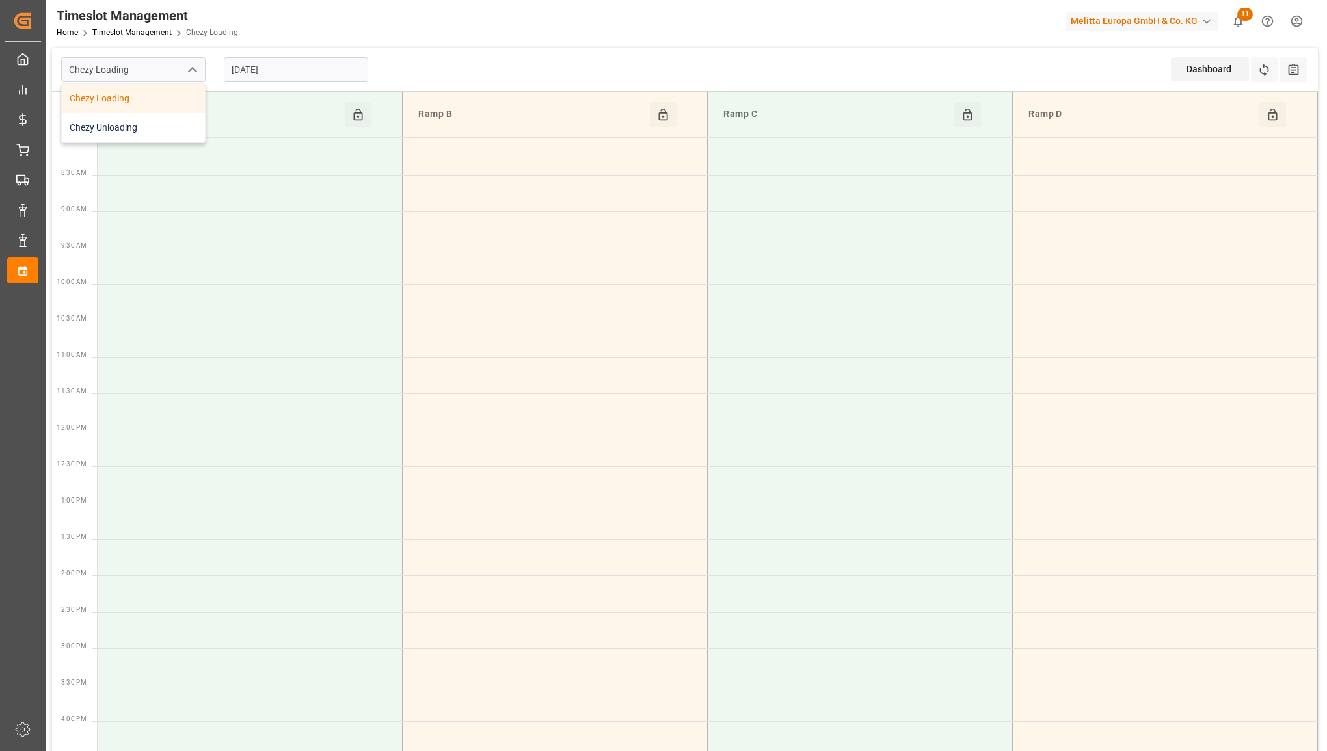
type input "Chezy Unloading"
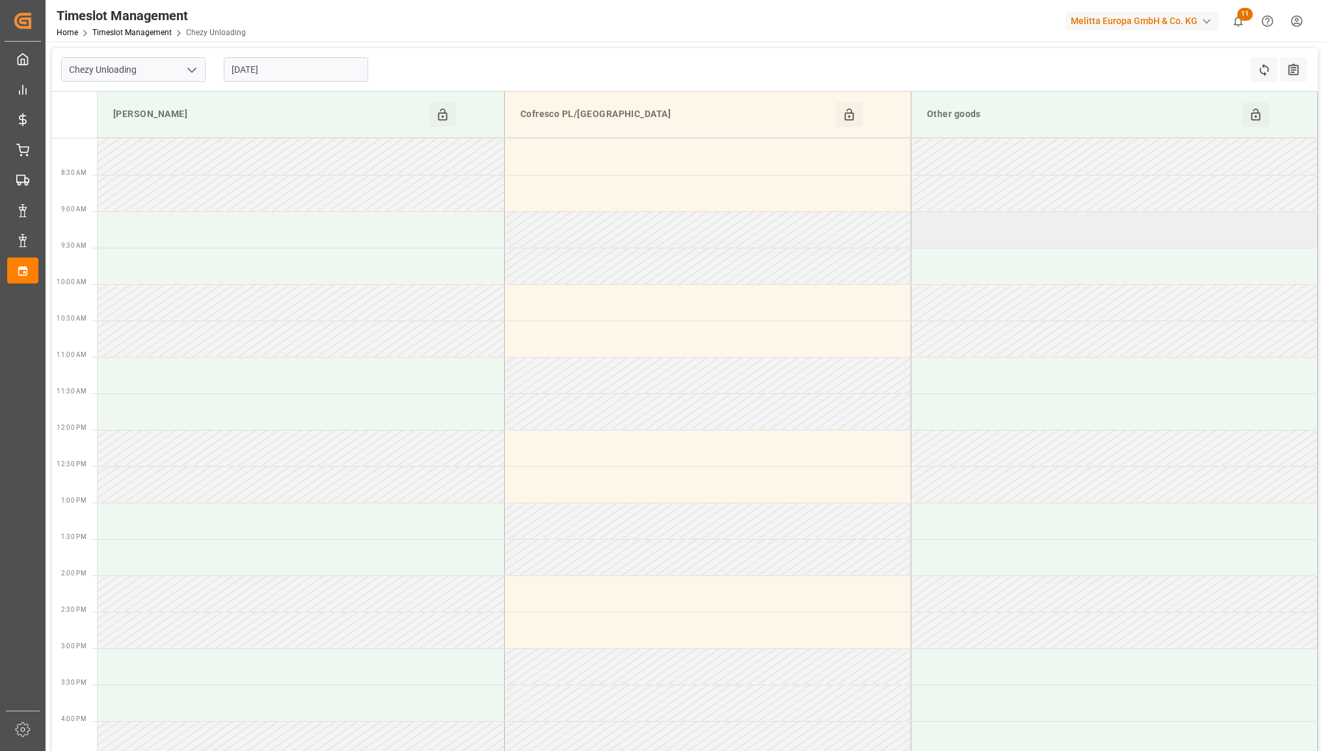
click at [968, 218] on td at bounding box center [1114, 229] width 406 height 36
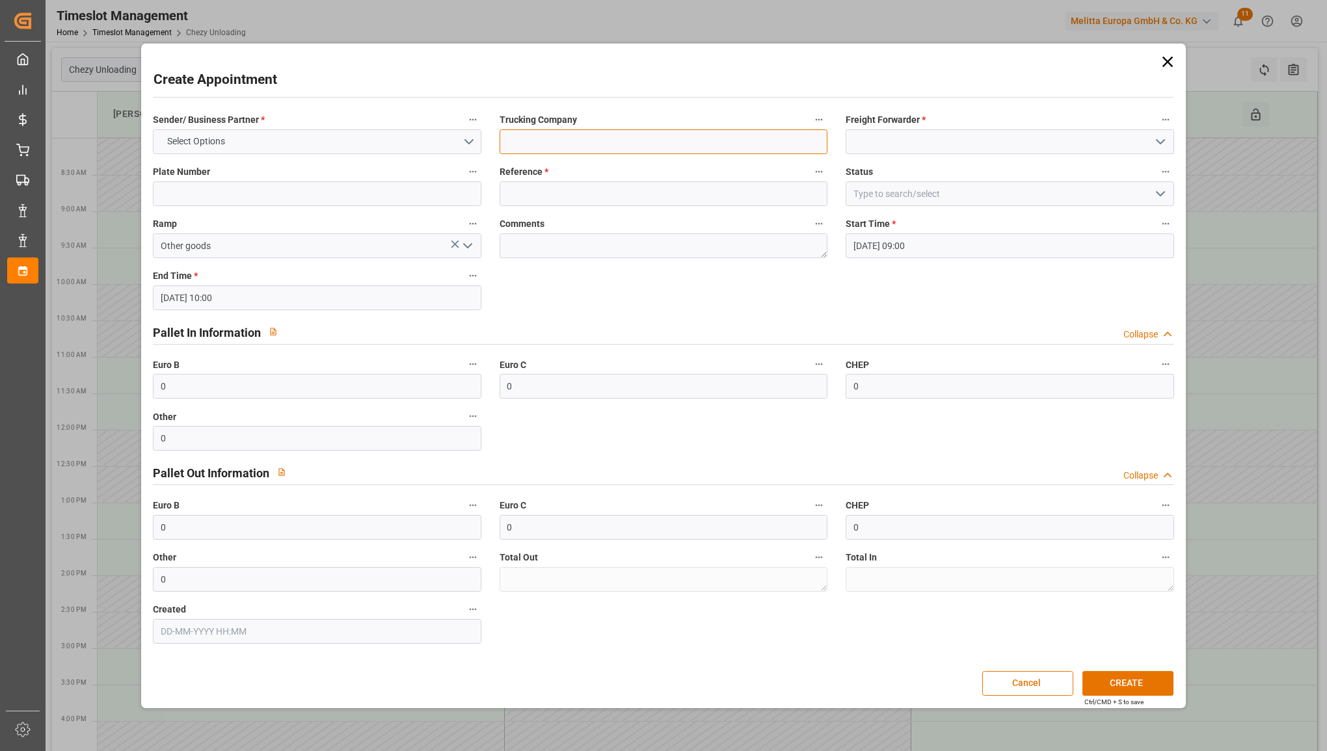
click at [626, 143] on input at bounding box center [663, 141] width 328 height 25
type input "container"
click at [507, 183] on input at bounding box center [663, 193] width 328 height 25
paste input "6782502"
type input "6782502 30l"
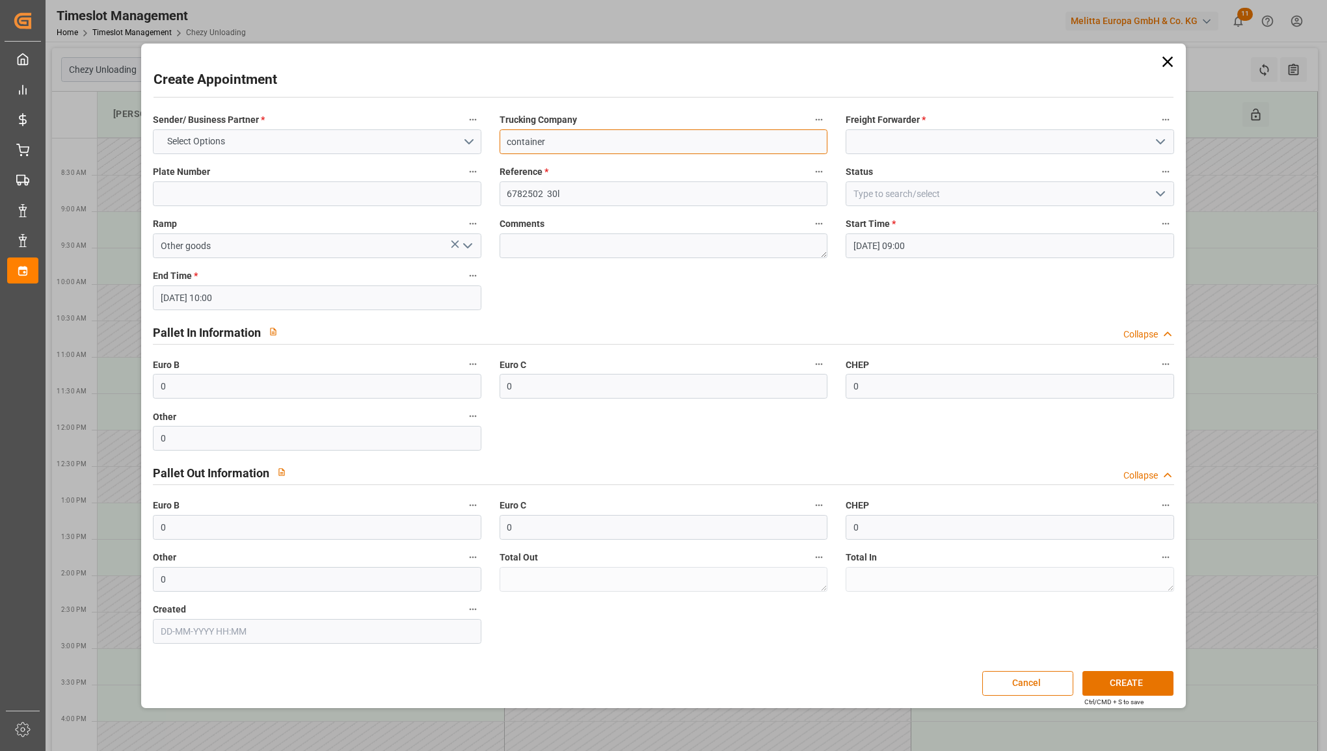
click at [596, 150] on input "container" at bounding box center [663, 141] width 328 height 25
click at [617, 142] on input "container king pack" at bounding box center [663, 141] width 328 height 25
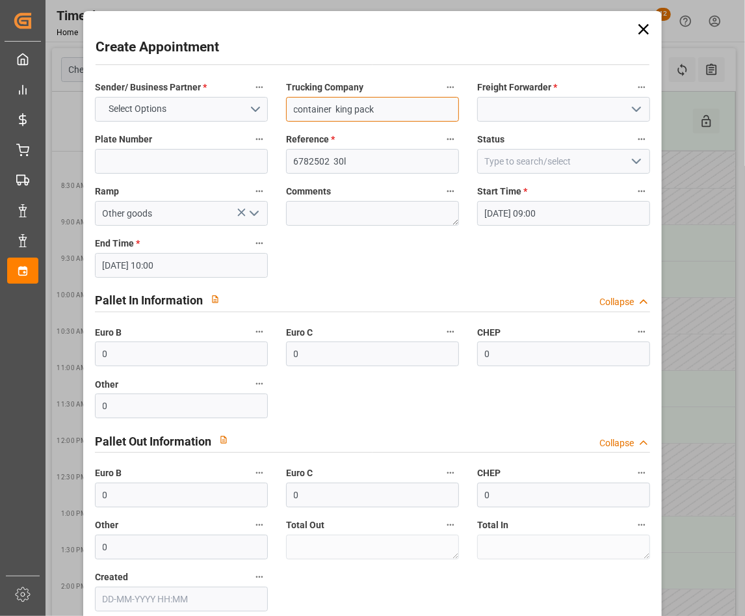
click at [388, 116] on input "container king pack" at bounding box center [372, 109] width 173 height 25
click at [421, 101] on input "container king pack" at bounding box center [372, 109] width 173 height 25
type input "container king pack CGXU2388264"
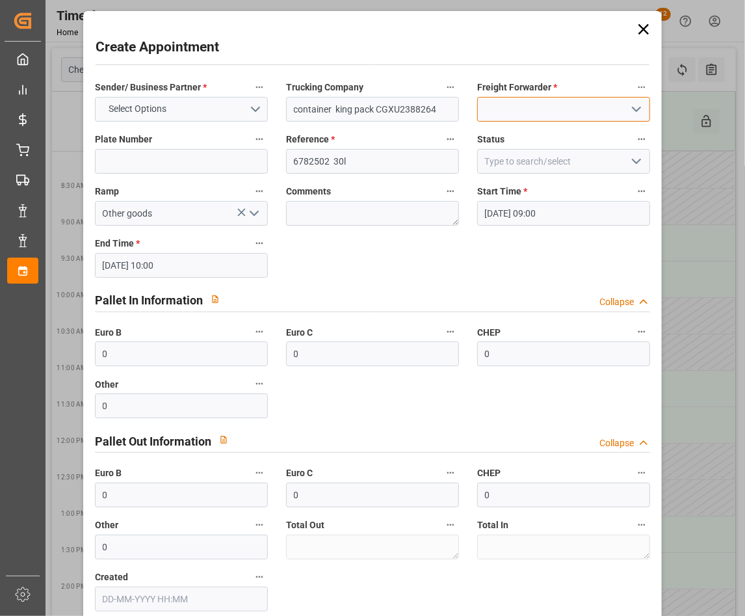
click at [528, 108] on input at bounding box center [563, 109] width 173 height 25
click at [501, 131] on div "Others" at bounding box center [564, 138] width 172 height 29
type input "Others"
click at [163, 119] on button "Select Options" at bounding box center [181, 109] width 173 height 25
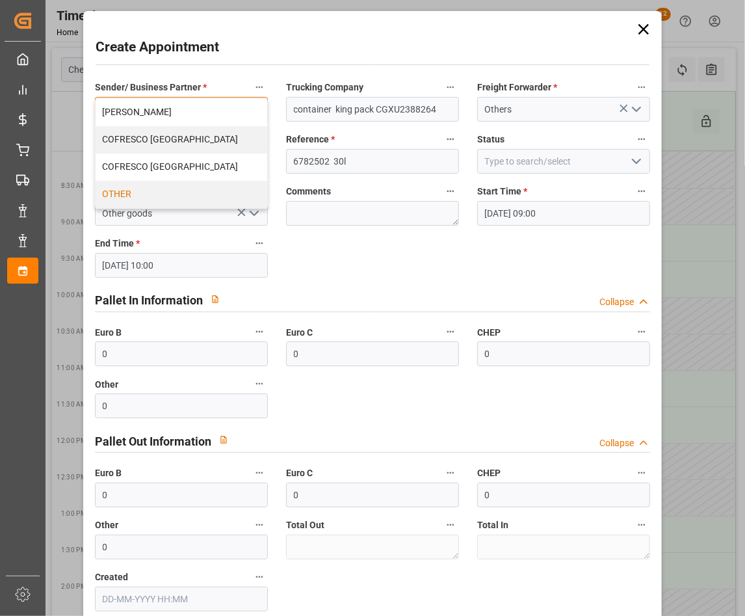
click at [145, 185] on div "OTHER" at bounding box center [182, 194] width 172 height 27
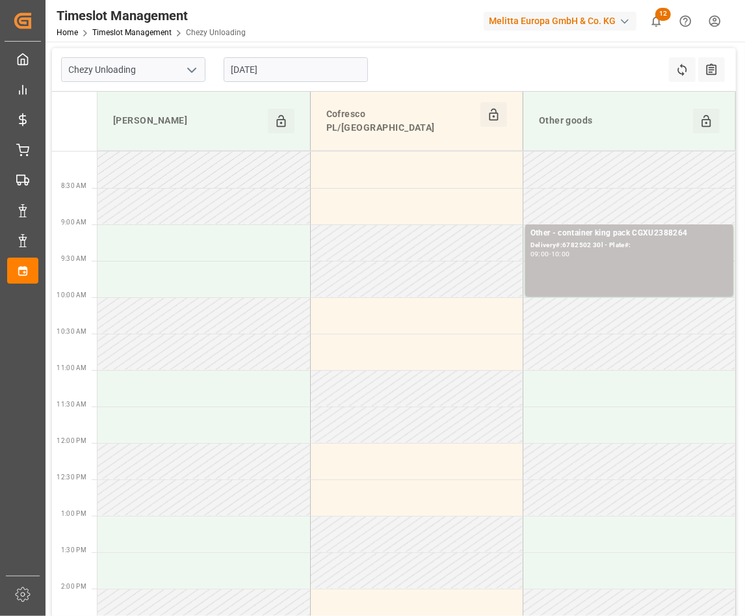
click at [304, 72] on input "09-09-2025" at bounding box center [296, 69] width 144 height 25
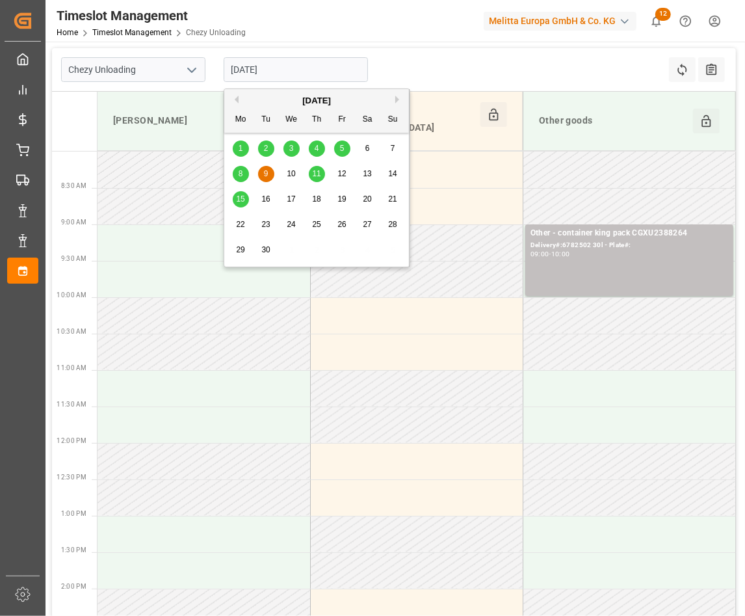
click at [241, 170] on span "8" at bounding box center [241, 173] width 5 height 9
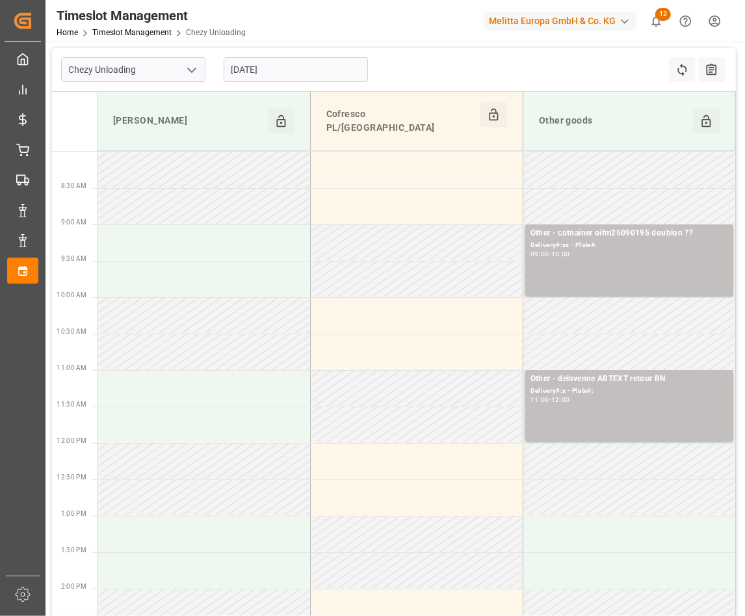
click at [297, 66] on input "08-09-2025" at bounding box center [296, 69] width 144 height 25
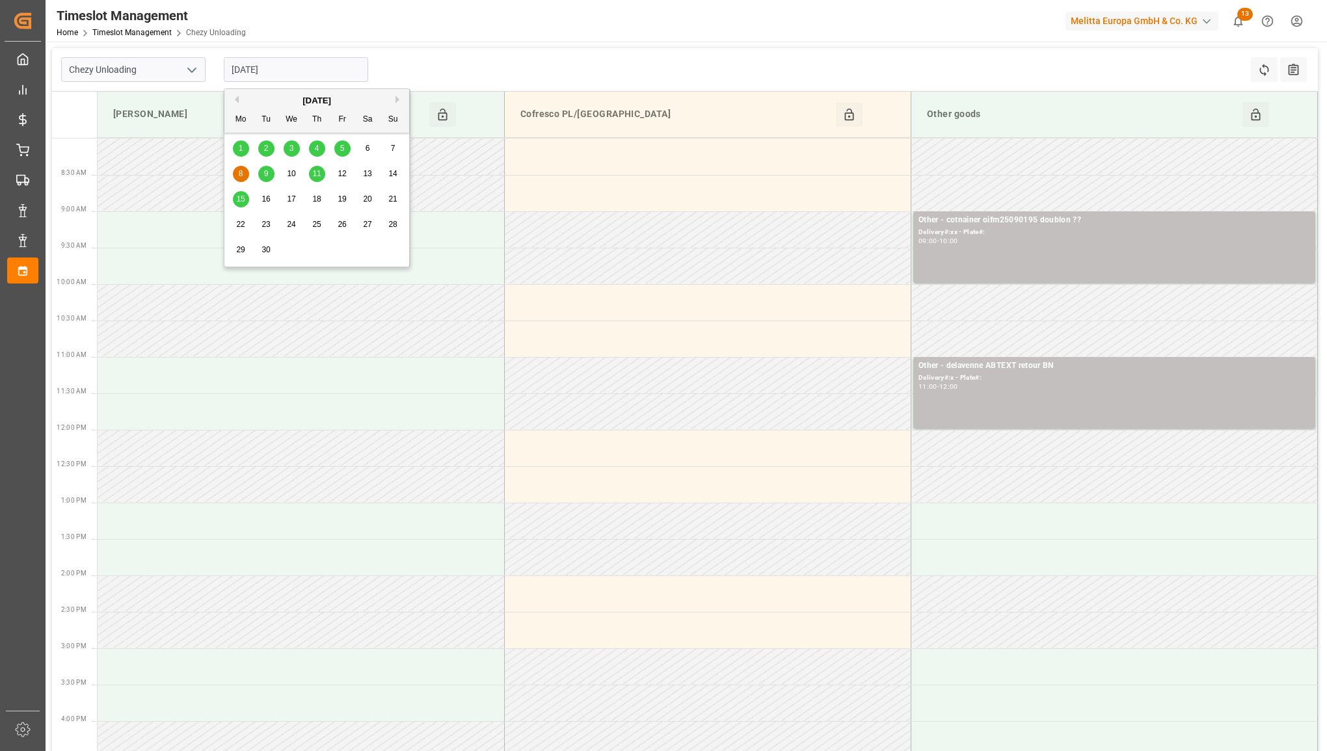
click at [287, 73] on input "08-09-2025" at bounding box center [296, 69] width 144 height 25
click at [235, 98] on button "Previous Month" at bounding box center [235, 100] width 8 height 8
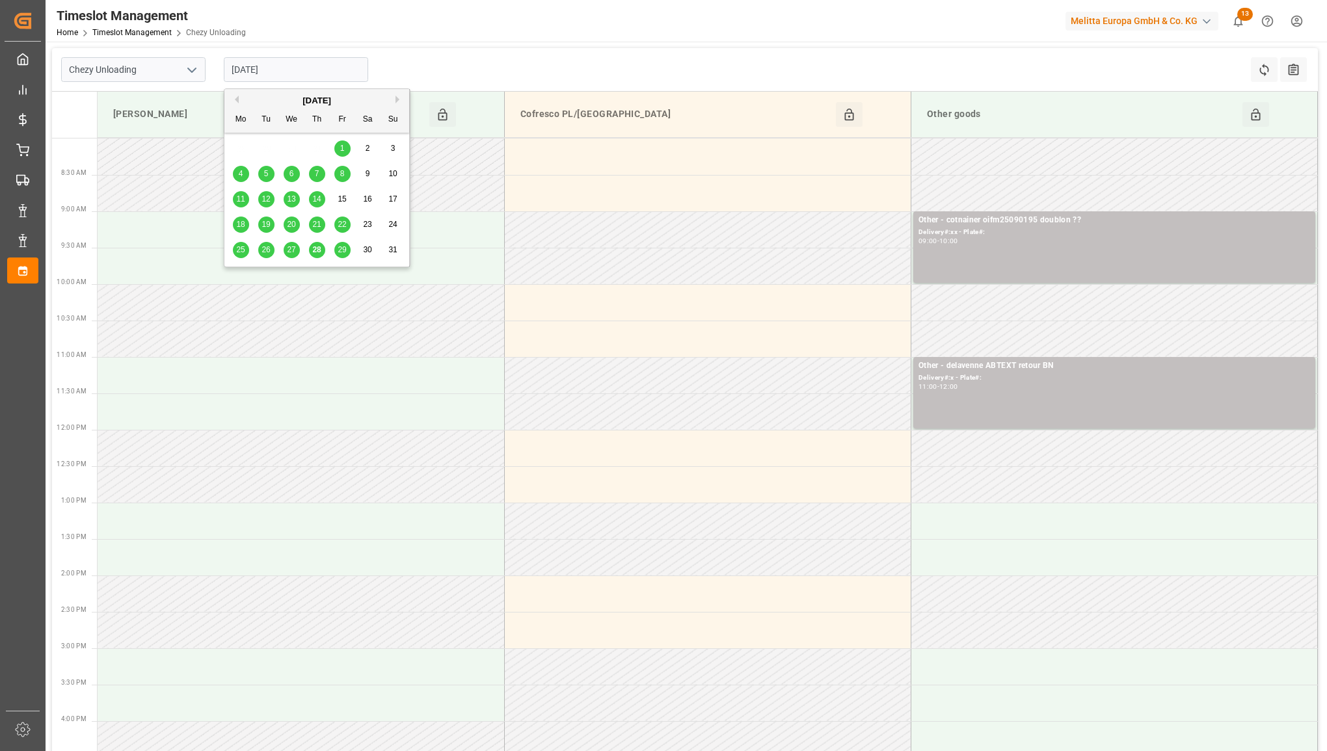
click at [316, 248] on span "28" at bounding box center [316, 249] width 8 height 9
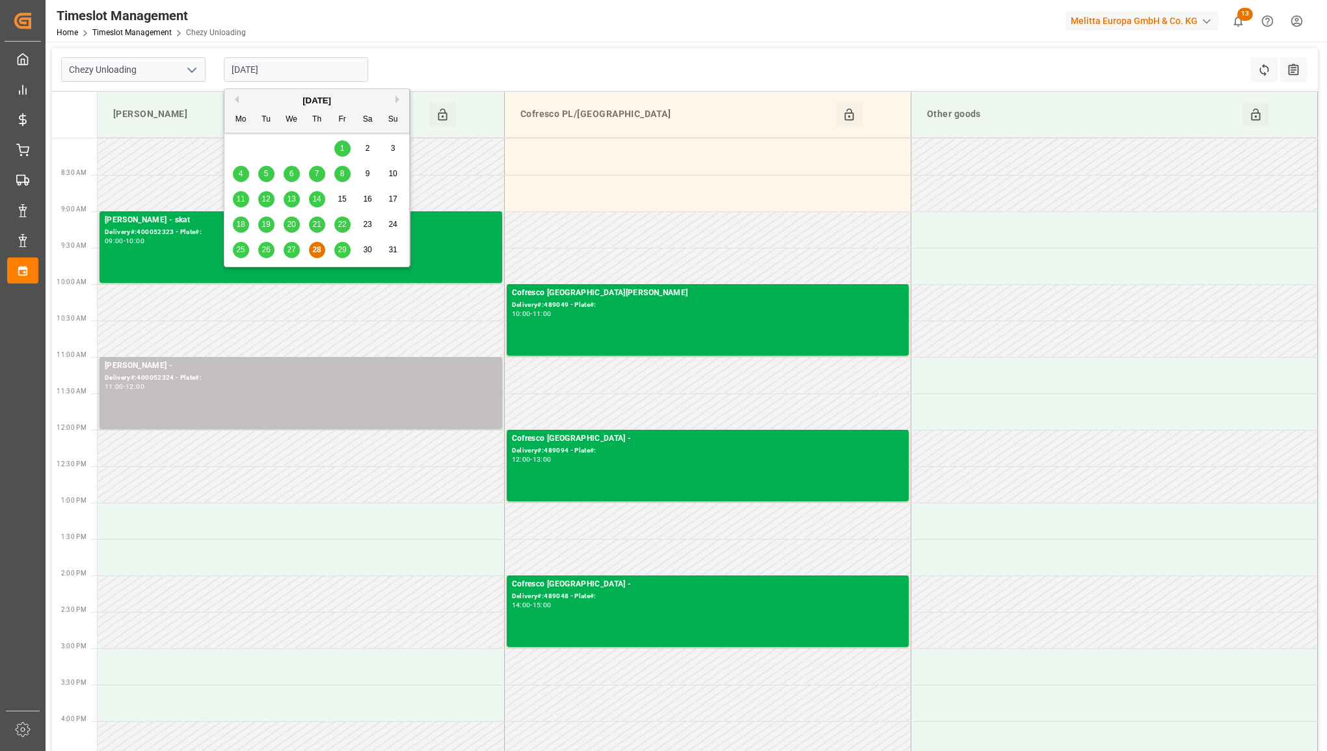
click at [291, 78] on input "28-08-2025" at bounding box center [296, 69] width 144 height 25
click at [339, 252] on span "29" at bounding box center [342, 249] width 8 height 9
type input "29-08-2025"
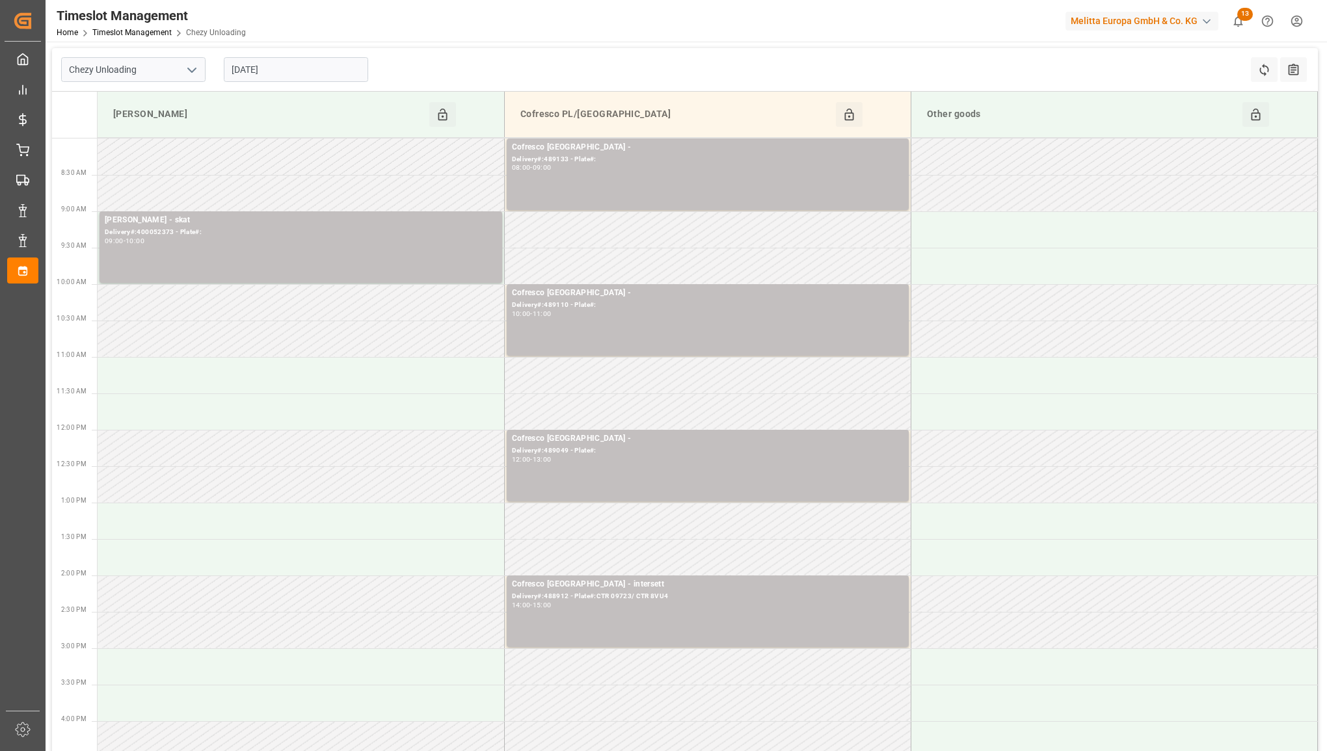
click at [187, 73] on icon "open menu" at bounding box center [192, 70] width 16 height 16
click at [174, 107] on div "Chezy Loading" at bounding box center [133, 98] width 143 height 29
type input "Chezy Loading"
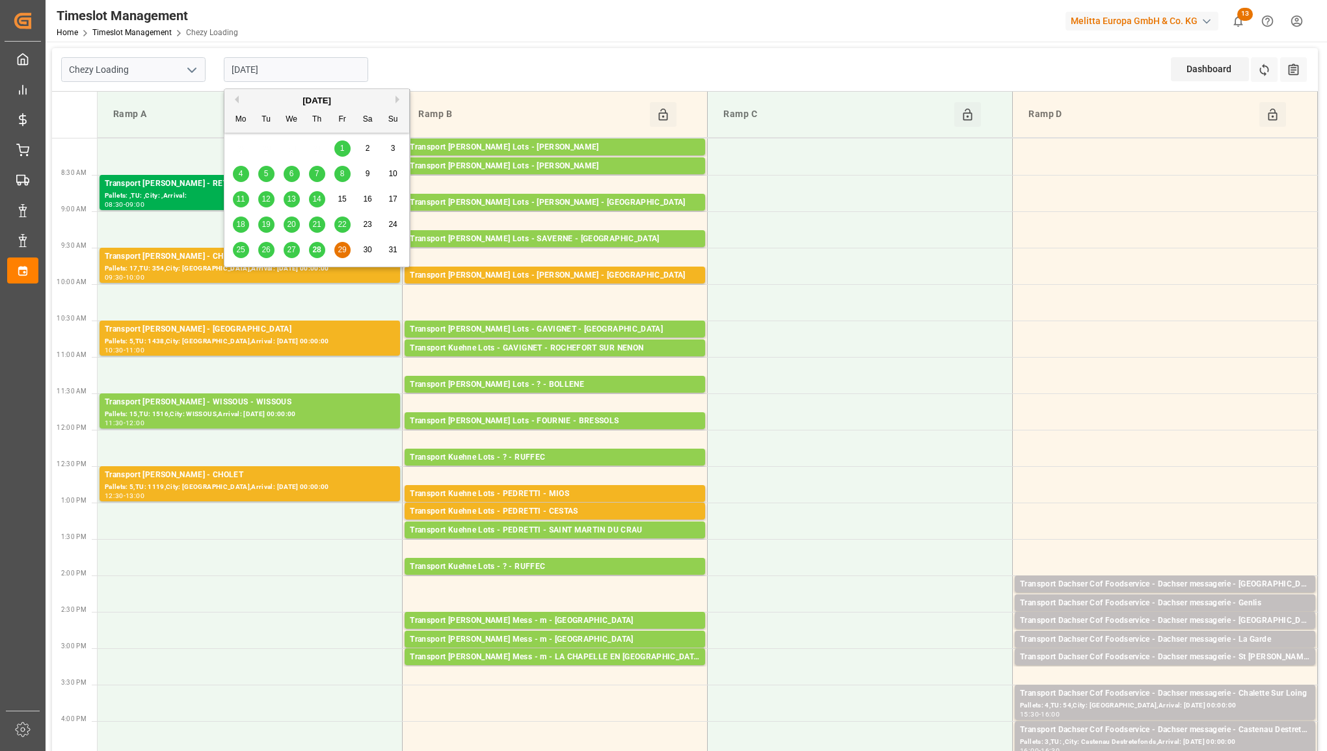
click at [332, 69] on input "29-08-2025" at bounding box center [296, 69] width 144 height 25
click at [314, 249] on span "28" at bounding box center [316, 249] width 8 height 9
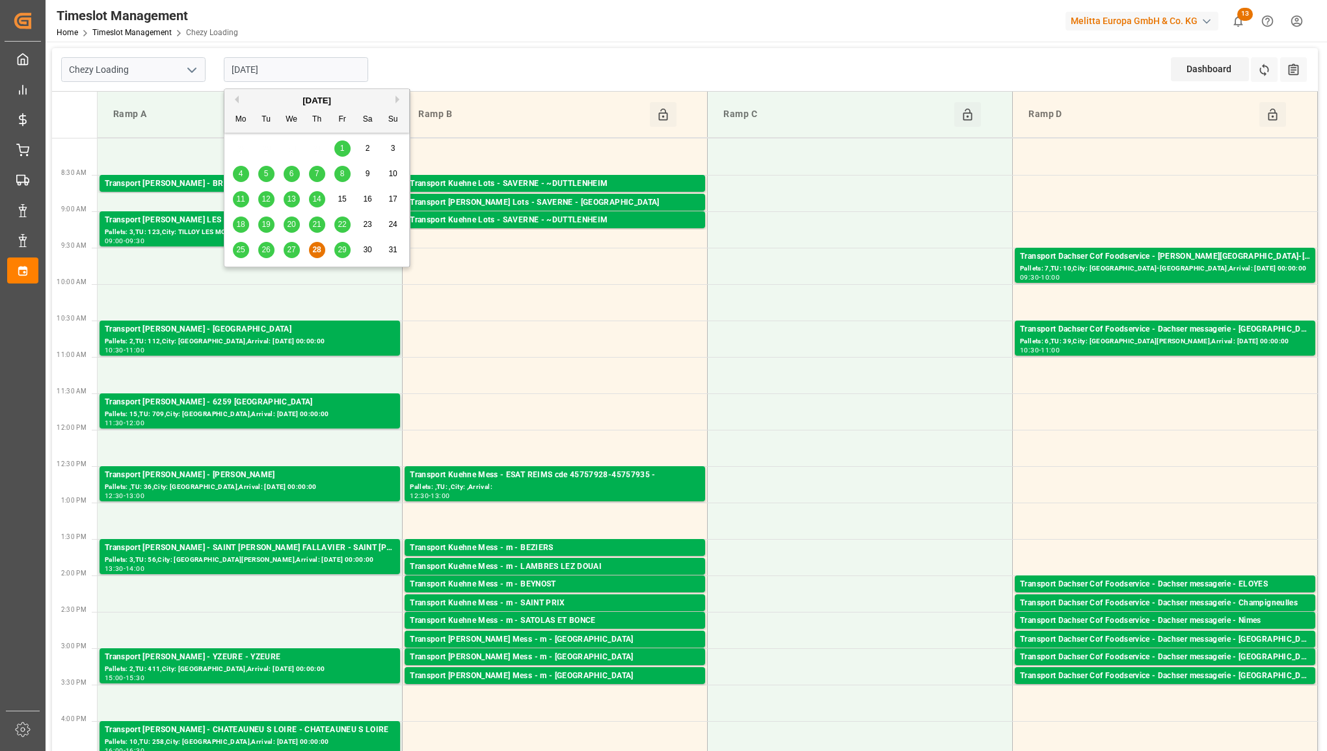
click at [326, 73] on input "28-08-2025" at bounding box center [296, 69] width 144 height 25
click at [395, 101] on button "Next Month" at bounding box center [399, 100] width 8 height 8
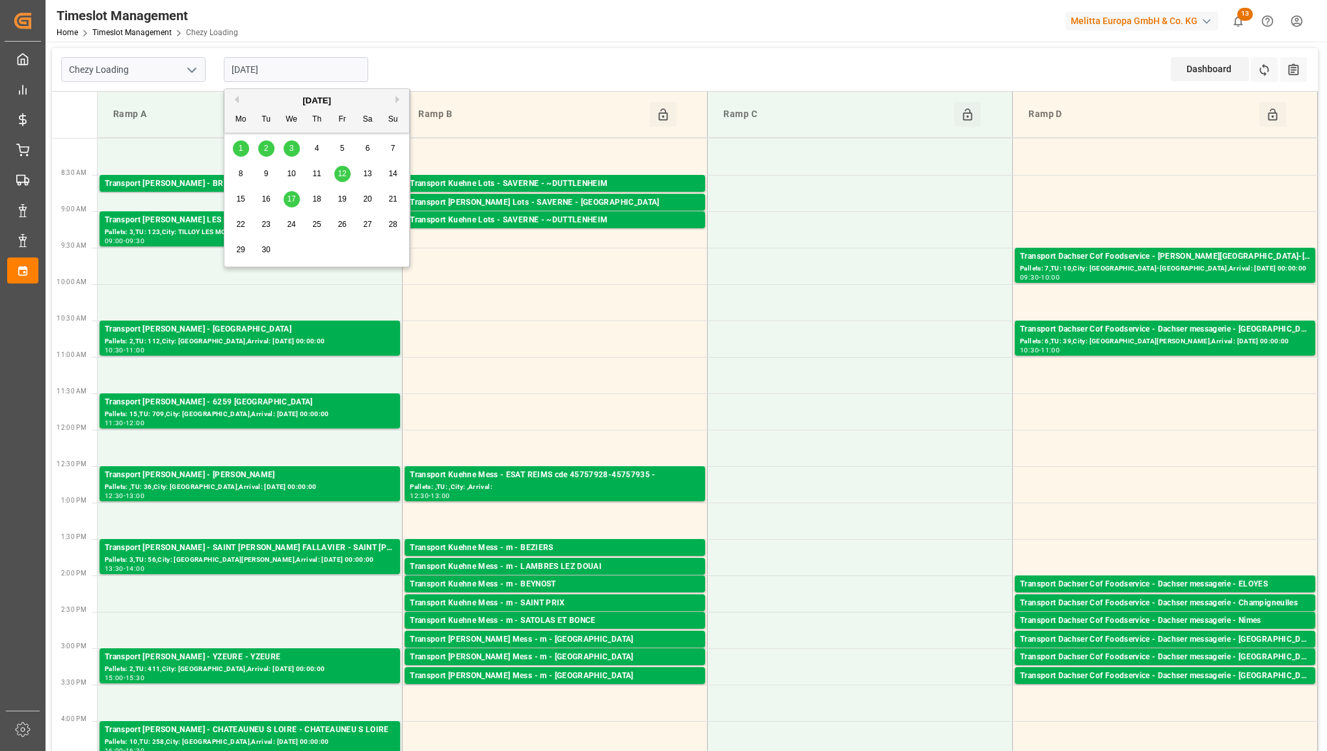
click at [235, 148] on div "1" at bounding box center [241, 149] width 16 height 16
type input "01-09-2025"
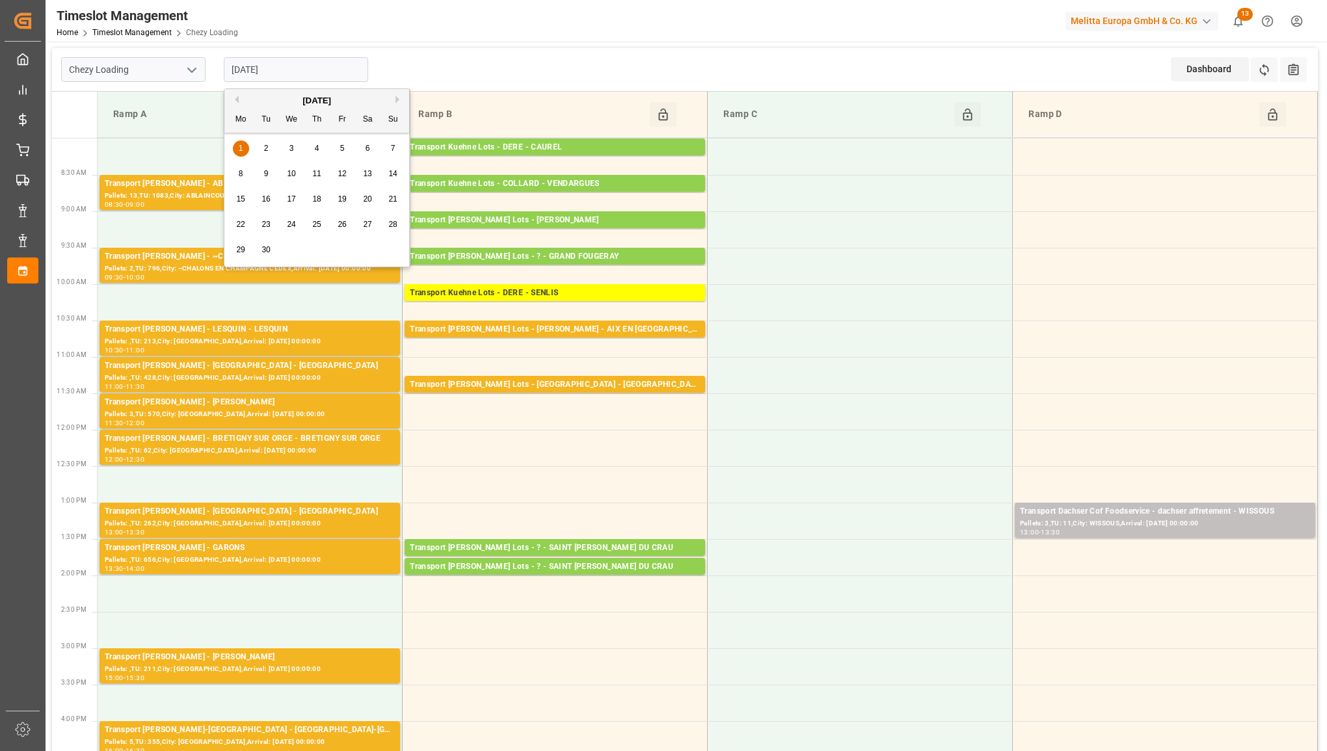
click at [337, 72] on input "01-09-2025" at bounding box center [296, 69] width 144 height 25
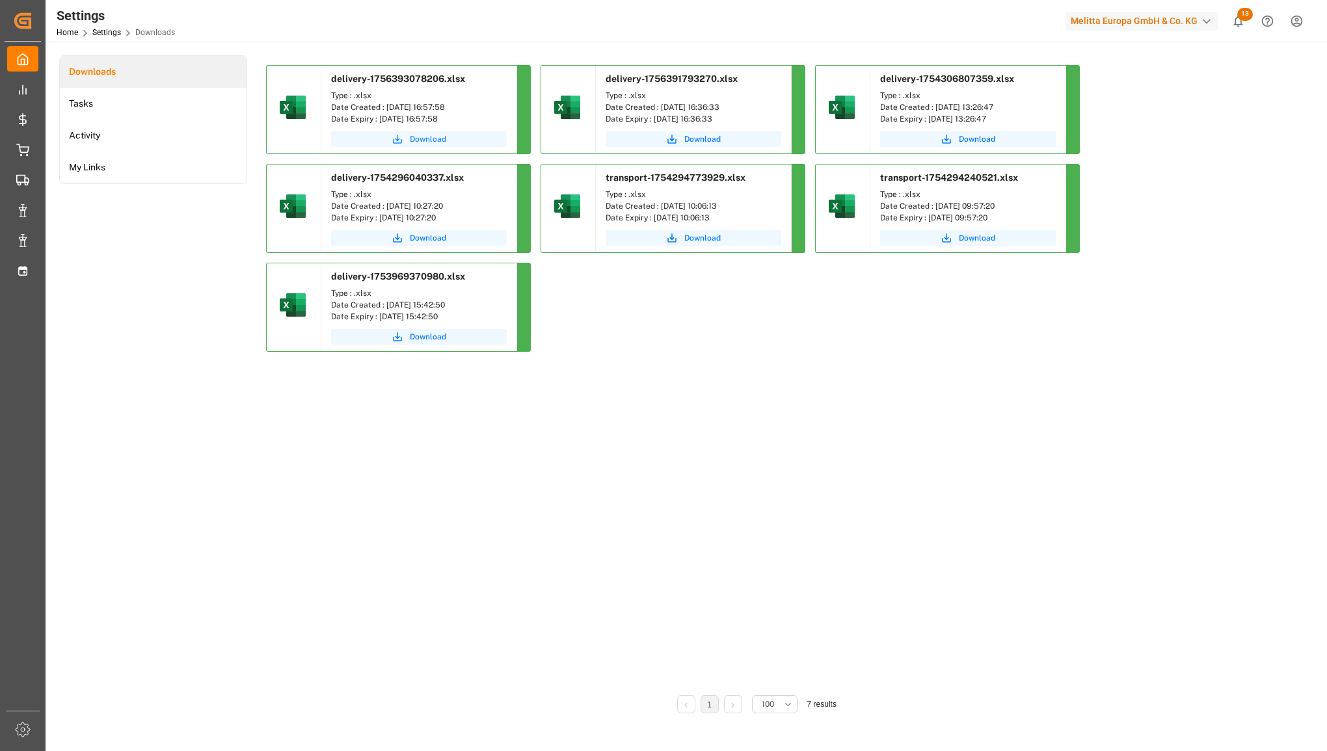
click at [403, 140] on icon "submit" at bounding box center [398, 139] width 12 height 12
